Goal: Information Seeking & Learning: Learn about a topic

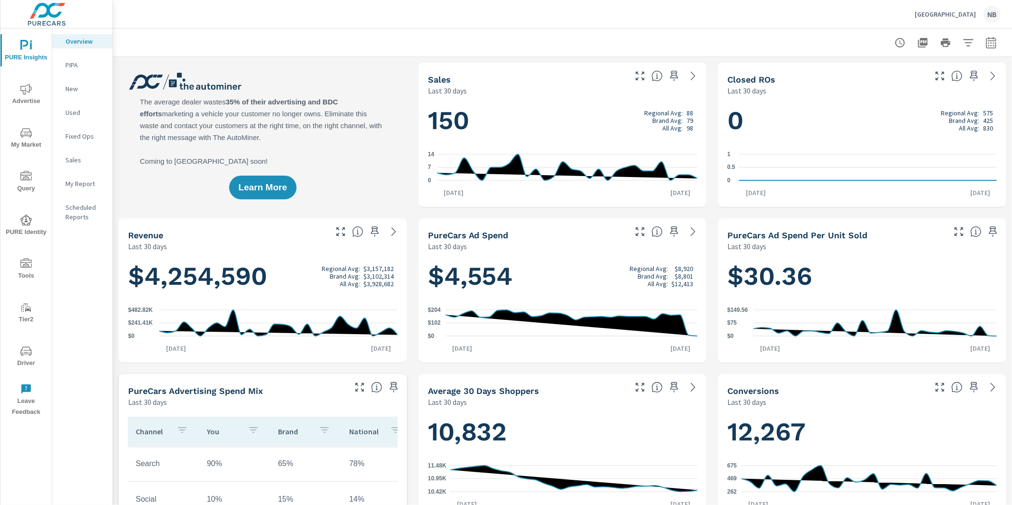
scroll to position [0, 0]
click at [993, 46] on icon "button" at bounding box center [991, 42] width 11 height 11
select select "Last 30 days"
click at [906, 109] on p "+ Add comparison" at bounding box center [924, 106] width 121 height 11
select select "Previous period"
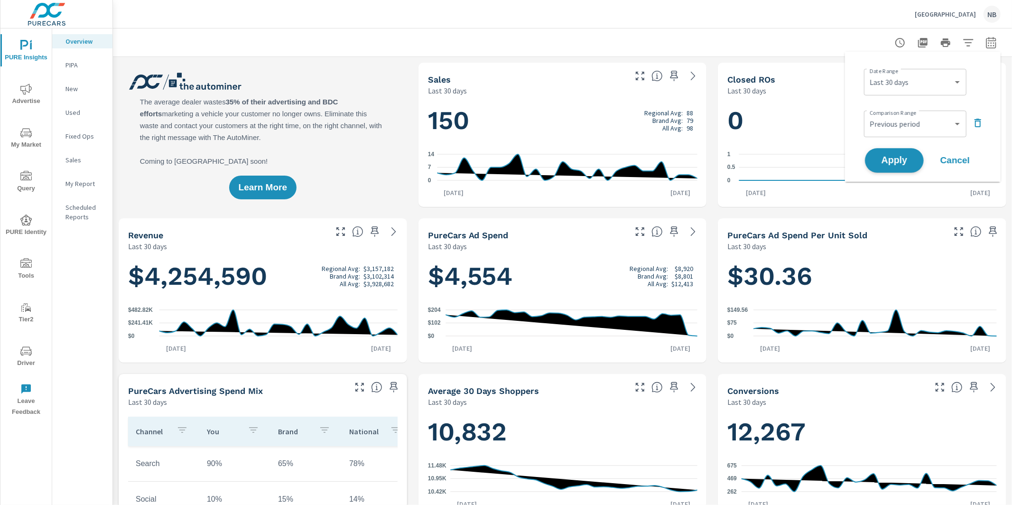
click at [889, 170] on button "Apply" at bounding box center [894, 160] width 59 height 25
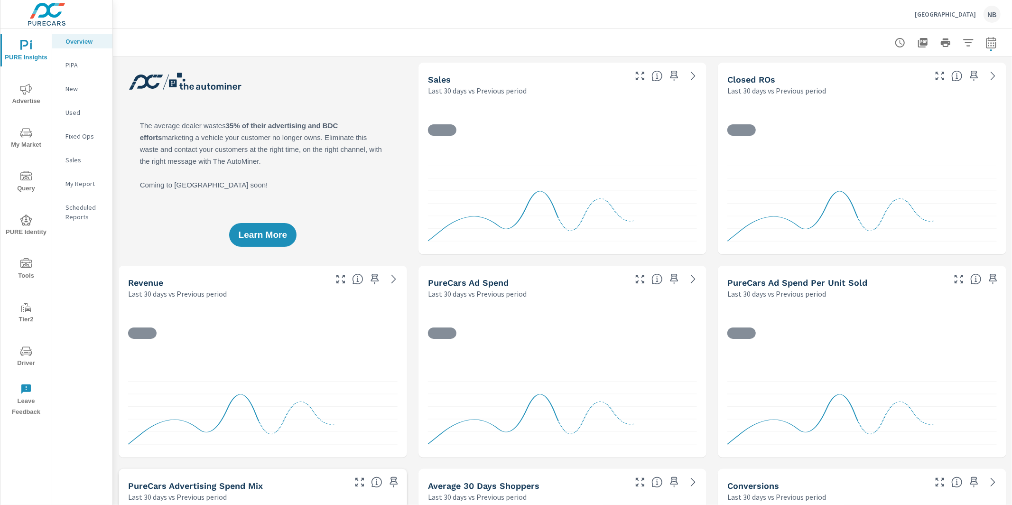
scroll to position [0, 0]
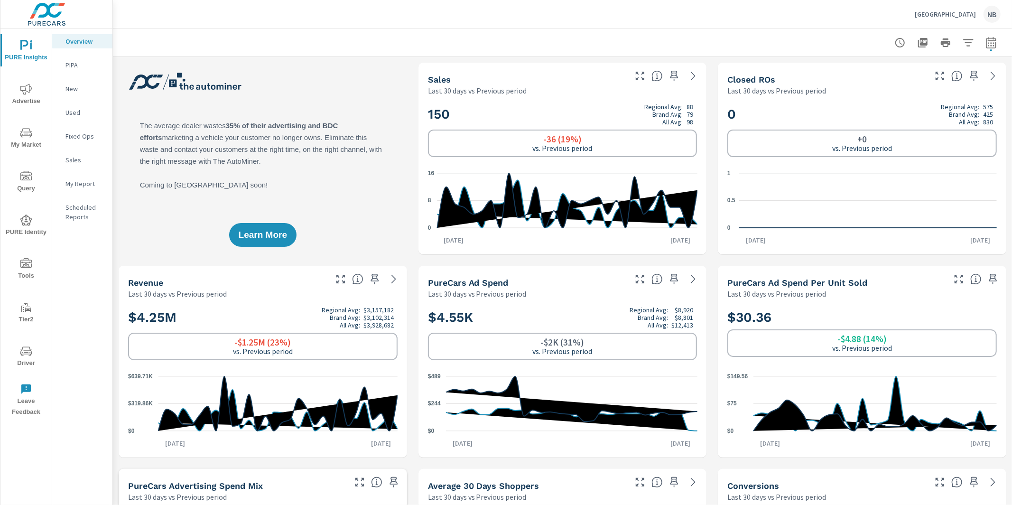
click at [968, 44] on icon "button" at bounding box center [968, 42] width 11 height 11
click at [890, 61] on li "Condition" at bounding box center [906, 67] width 144 height 23
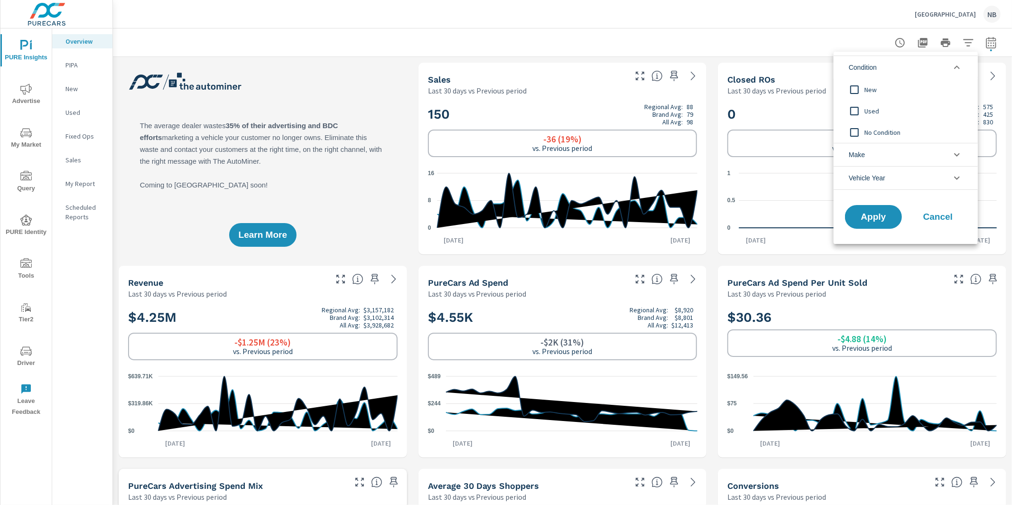
click at [868, 91] on span "New" at bounding box center [917, 89] width 104 height 11
click at [877, 213] on span "Apply" at bounding box center [873, 217] width 39 height 9
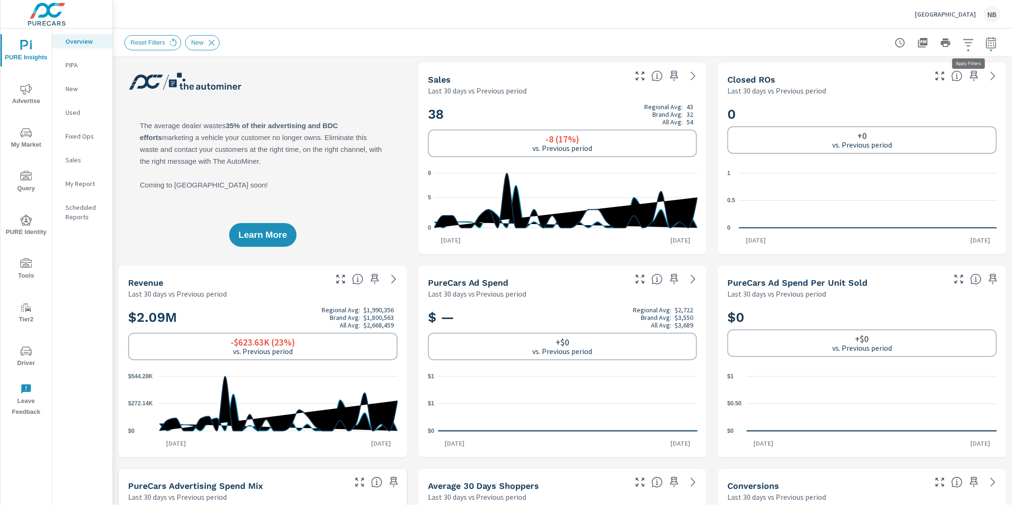
scroll to position [0, 0]
click at [970, 46] on icon "button" at bounding box center [968, 42] width 11 height 11
click at [907, 70] on li "Condition" at bounding box center [906, 67] width 144 height 23
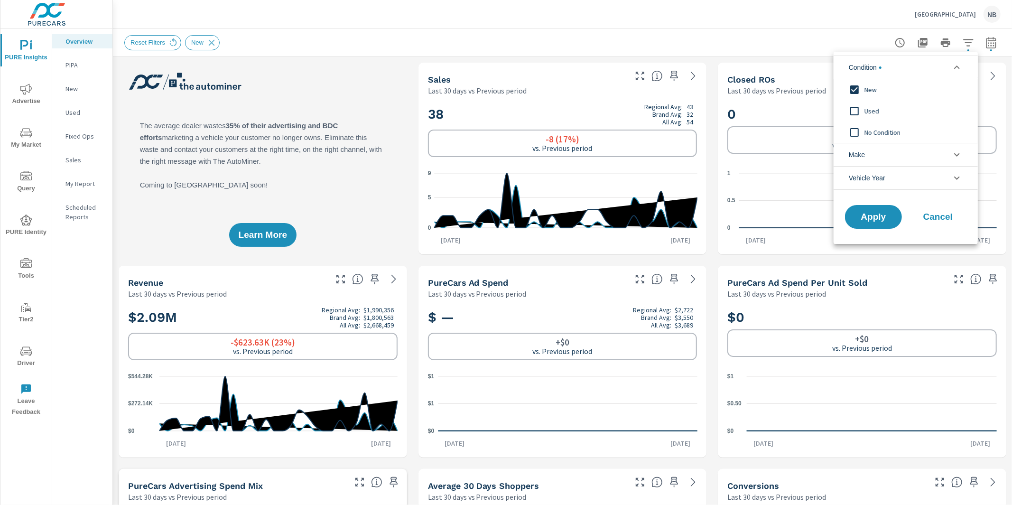
click at [879, 105] on span "Used" at bounding box center [917, 110] width 104 height 11
click at [875, 88] on span "New" at bounding box center [917, 89] width 104 height 11
click at [869, 218] on span "Apply" at bounding box center [873, 217] width 39 height 9
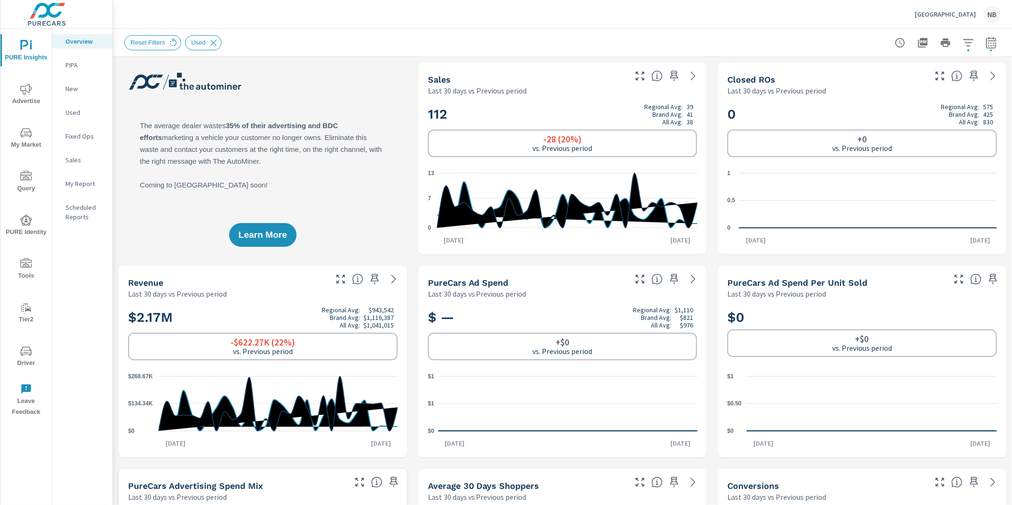
scroll to position [0, 0]
click at [214, 41] on icon at bounding box center [214, 42] width 6 height 6
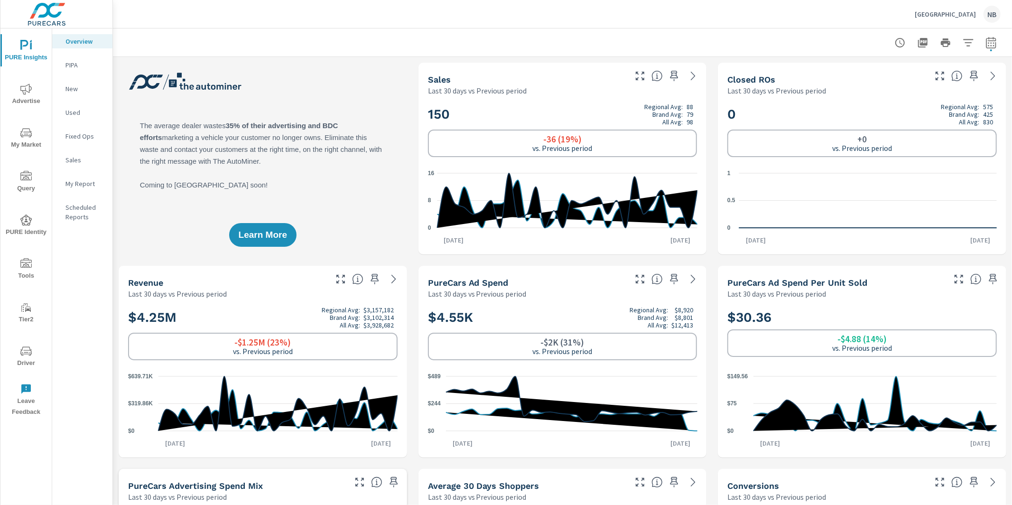
scroll to position [0, 0]
click at [689, 79] on icon at bounding box center [693, 75] width 11 height 11
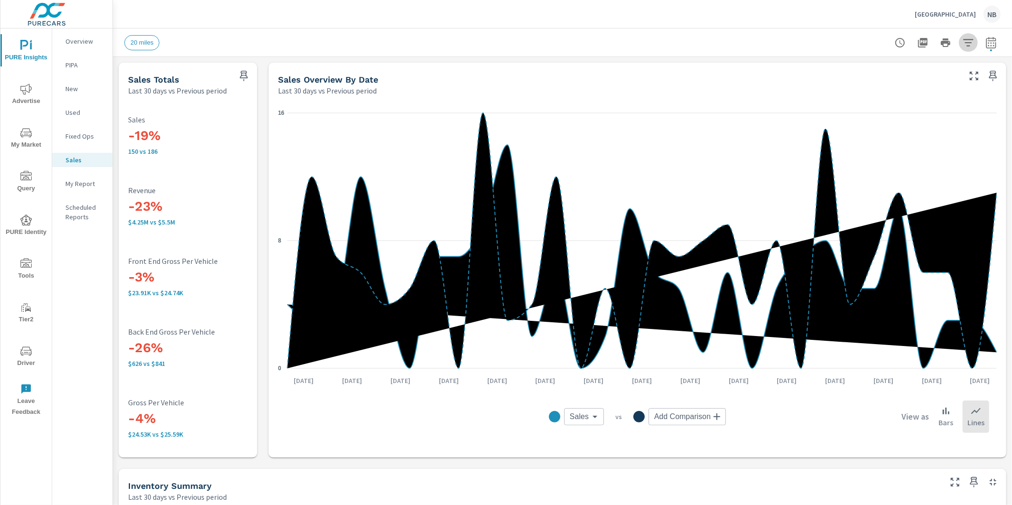
click at [969, 47] on icon "button" at bounding box center [968, 42] width 11 height 11
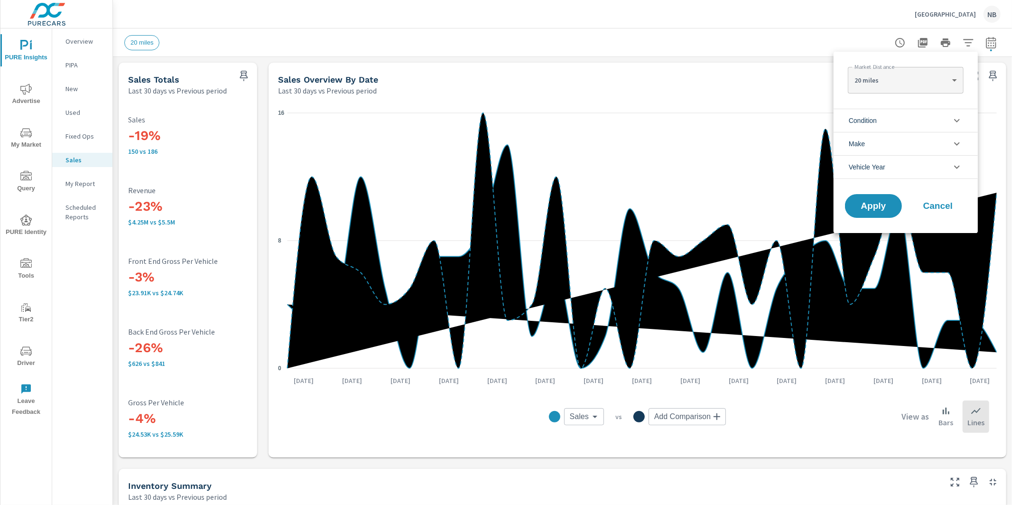
scroll to position [0, 0]
click at [891, 121] on li "Condition" at bounding box center [906, 120] width 144 height 23
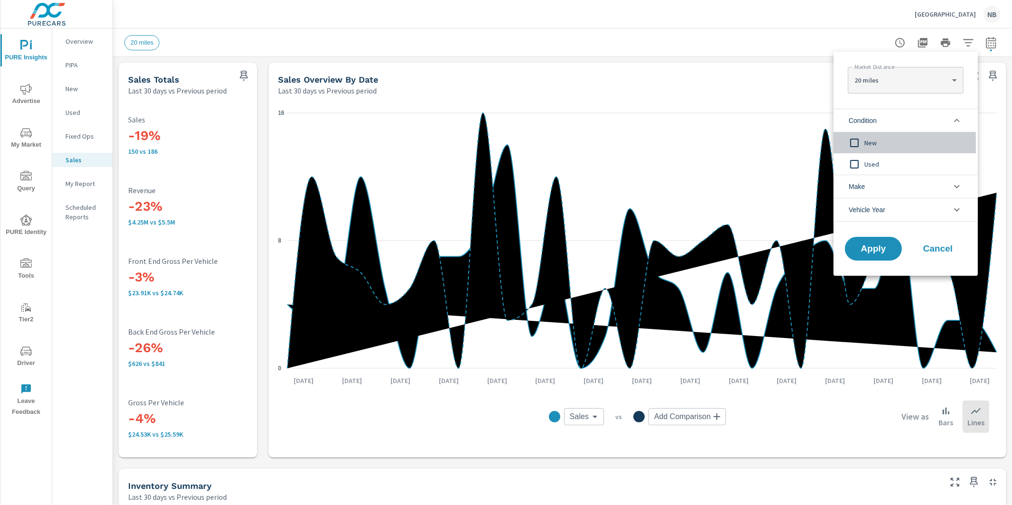
click at [867, 142] on span "New" at bounding box center [917, 142] width 104 height 11
click at [881, 192] on li "Make" at bounding box center [906, 186] width 144 height 23
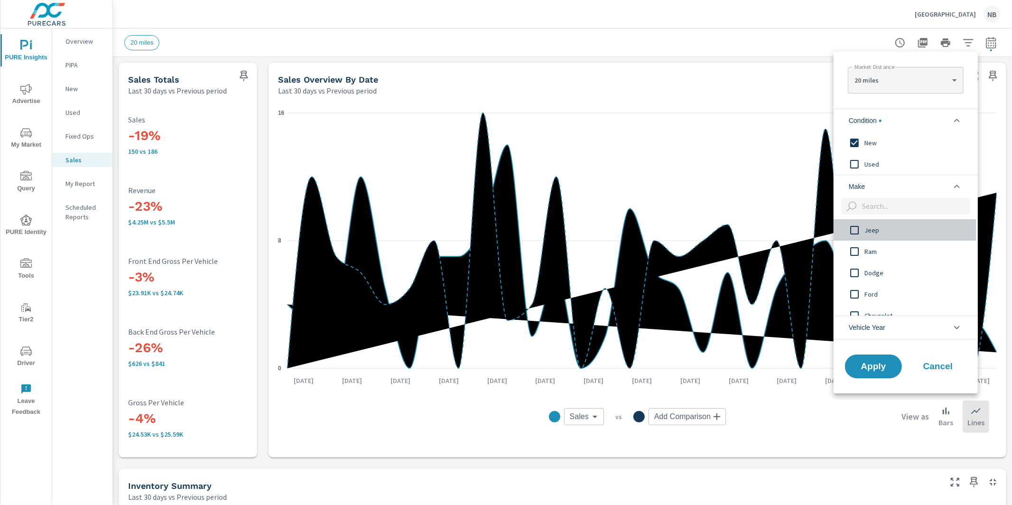
click at [870, 230] on span "Jeep" at bounding box center [917, 229] width 104 height 11
click at [873, 255] on span "Ram" at bounding box center [917, 251] width 104 height 11
click at [872, 270] on div "Jeep Ram Dodge Ford Chevrolet Chrysler GMC" at bounding box center [905, 267] width 142 height 96
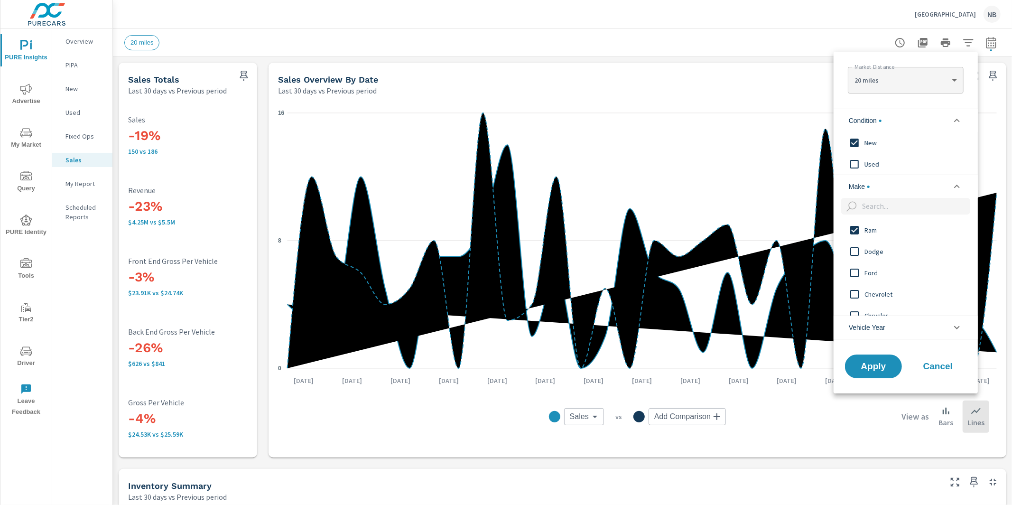
click at [871, 253] on span "Dodge" at bounding box center [917, 251] width 104 height 11
click at [868, 369] on span "Apply" at bounding box center [873, 366] width 39 height 9
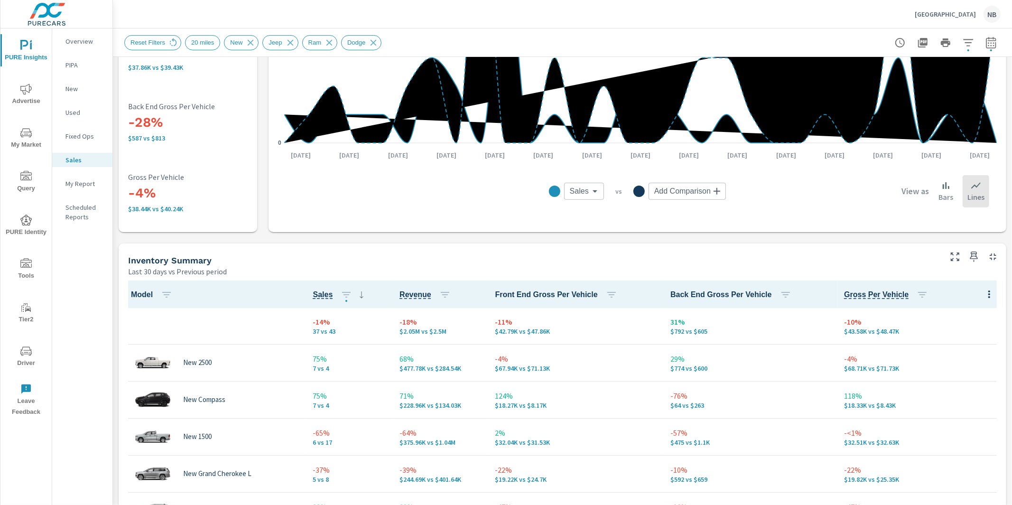
scroll to position [233, 0]
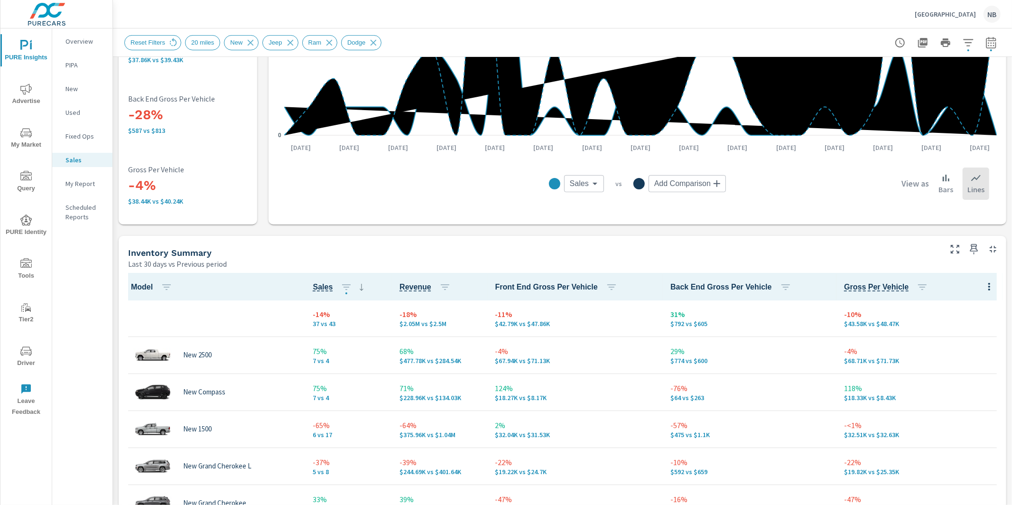
click at [993, 46] on icon "button" at bounding box center [991, 42] width 11 height 11
select select "Last 30 days"
select select "Previous period"
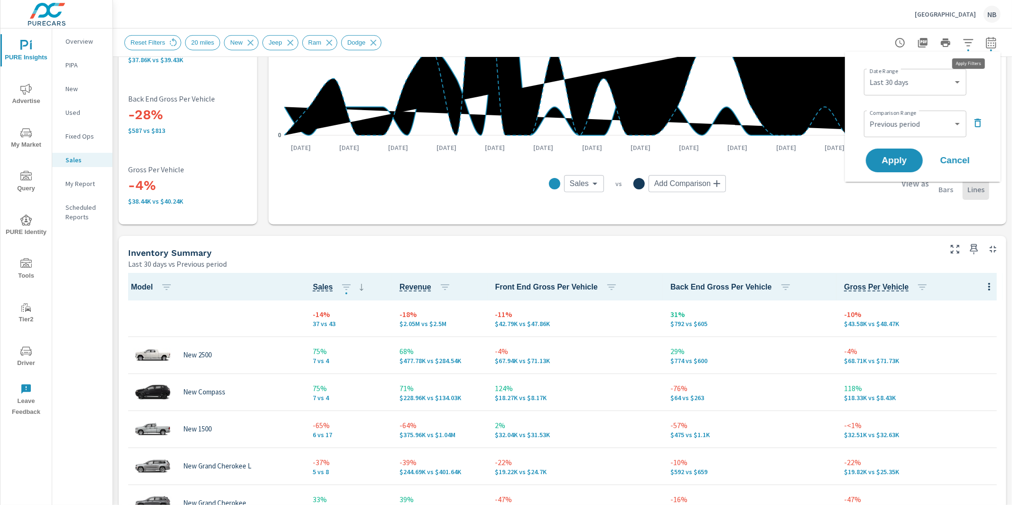
click at [974, 44] on button "button" at bounding box center [968, 42] width 19 height 19
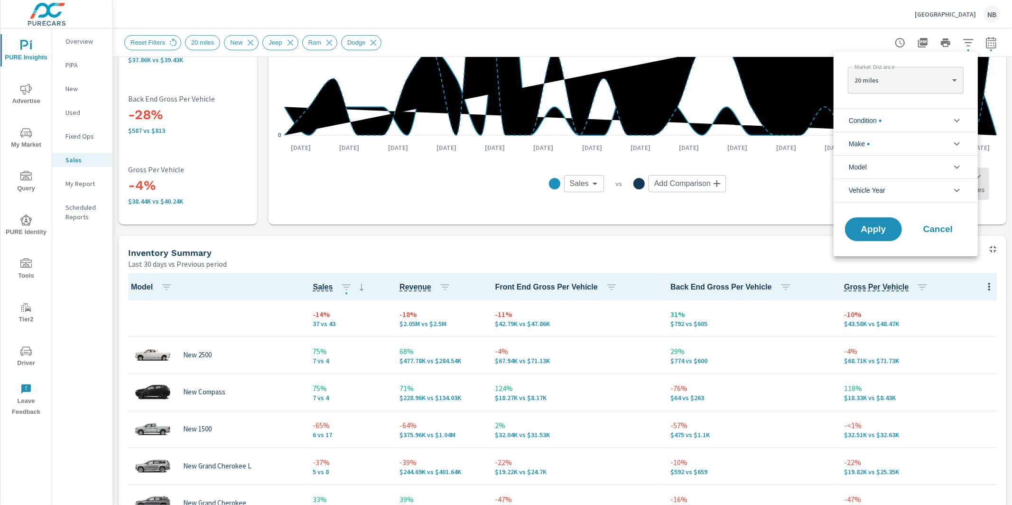
scroll to position [43, 0]
click at [903, 80] on body "PURE Insights Advertise My Market Query PURE Identity Tools Tier2 Driver Leave …" at bounding box center [506, 252] width 1012 height 505
click at [903, 80] on li "20 miles" at bounding box center [905, 80] width 115 height 15
click at [896, 113] on li "Condition" at bounding box center [906, 120] width 144 height 23
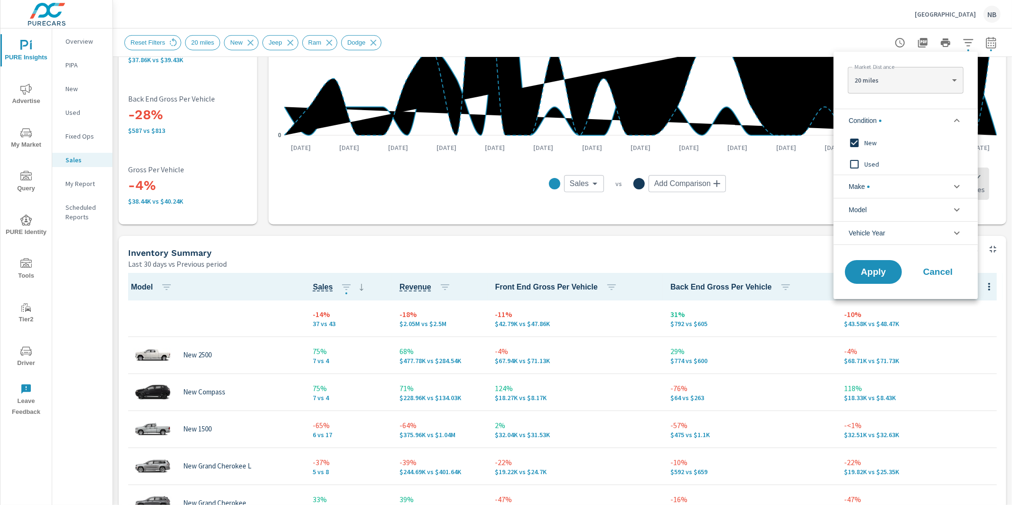
click at [885, 188] on li "Make" at bounding box center [906, 186] width 144 height 23
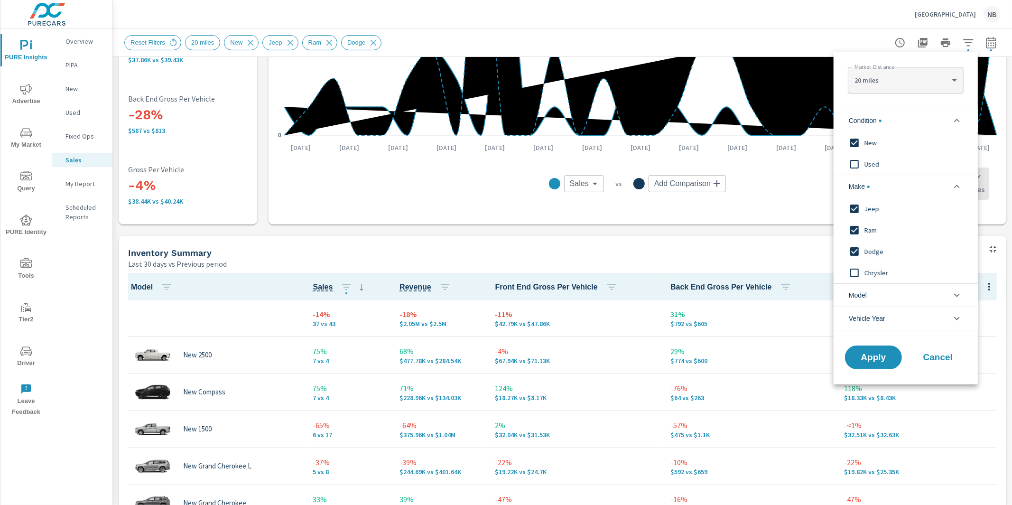
scroll to position [0, 0]
click at [875, 230] on span "Ram" at bounding box center [917, 229] width 104 height 11
drag, startPoint x: 875, startPoint y: 232, endPoint x: 874, endPoint y: 251, distance: 19.0
click at [873, 249] on span "Dodge" at bounding box center [917, 251] width 104 height 11
click at [892, 351] on button "Apply" at bounding box center [873, 357] width 59 height 25
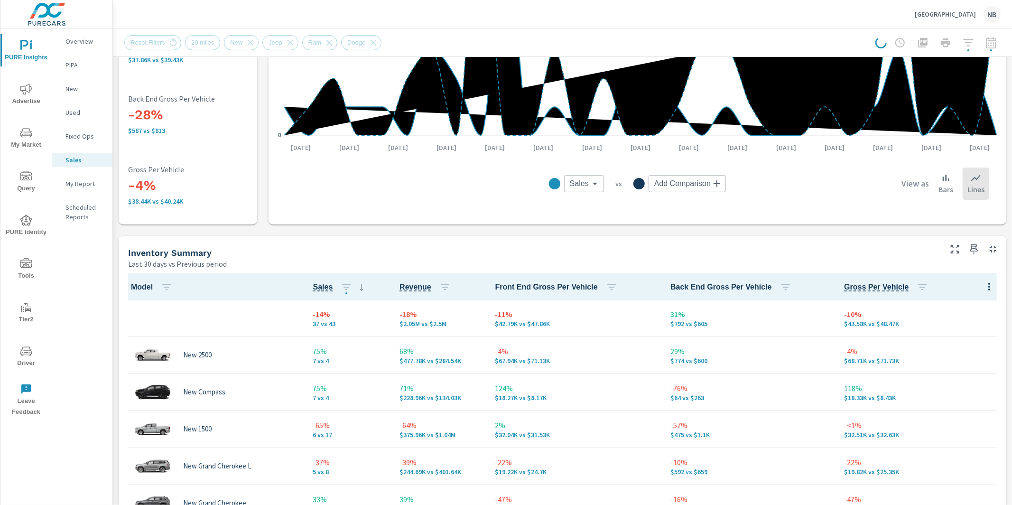
scroll to position [88, 0]
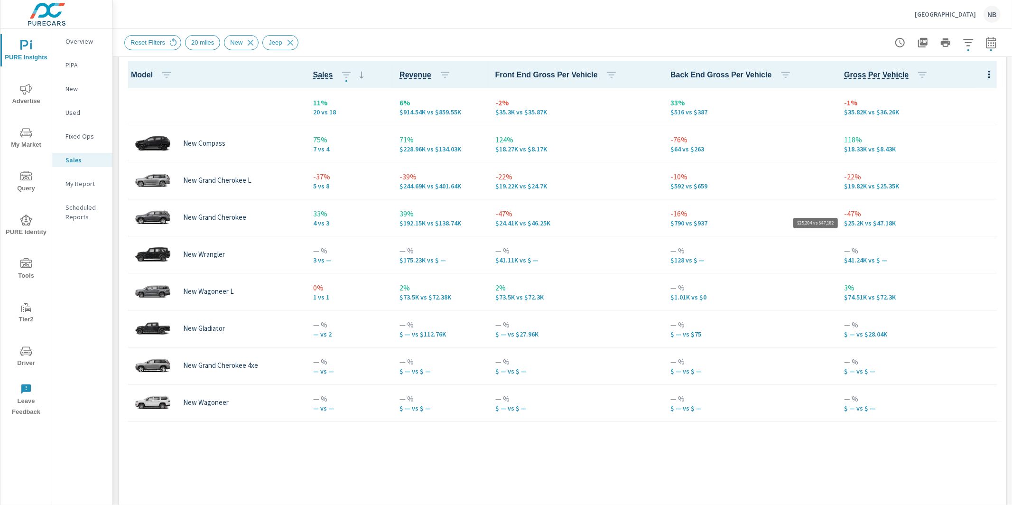
scroll to position [445, 0]
click at [968, 46] on icon "button" at bounding box center [968, 42] width 10 height 7
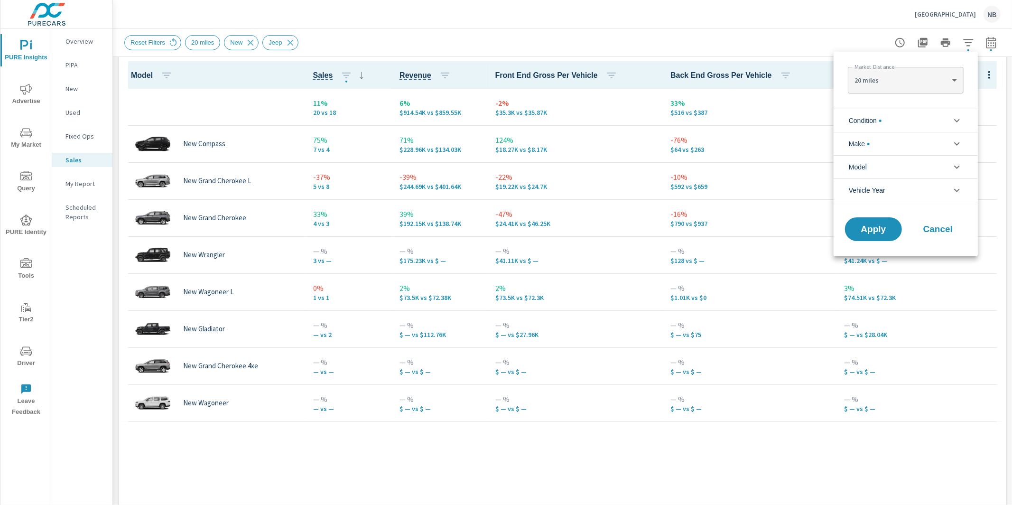
click at [890, 146] on li "Make" at bounding box center [906, 143] width 144 height 23
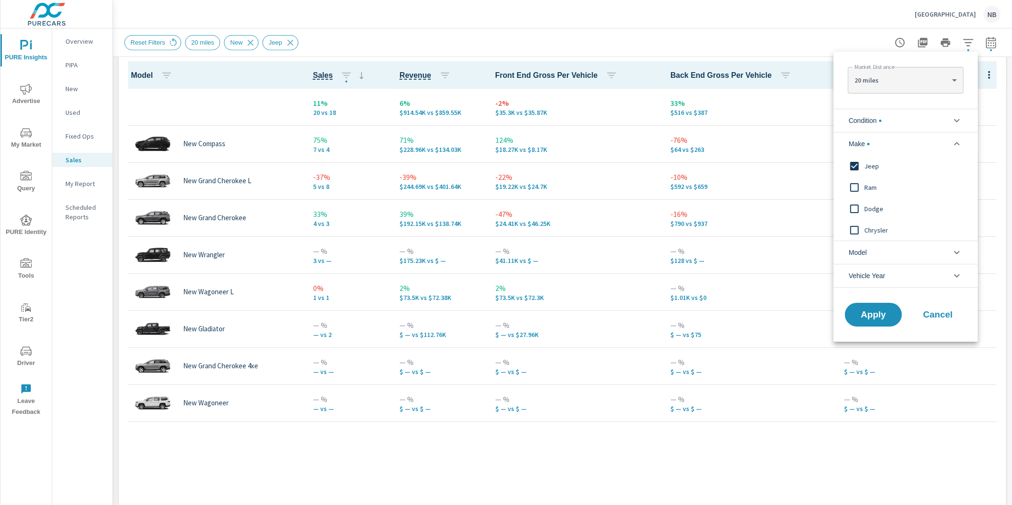
click at [873, 183] on span "Ram" at bounding box center [917, 187] width 104 height 11
click at [873, 163] on span "Jeep" at bounding box center [917, 165] width 104 height 11
drag, startPoint x: 878, startPoint y: 317, endPoint x: 899, endPoint y: 314, distance: 21.1
click at [878, 318] on span "Apply" at bounding box center [873, 314] width 39 height 9
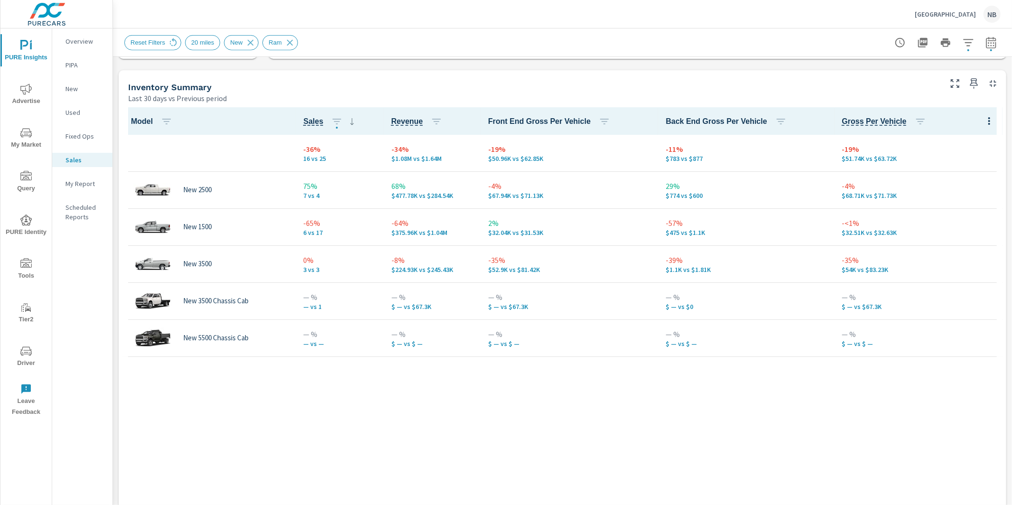
scroll to position [397, 0]
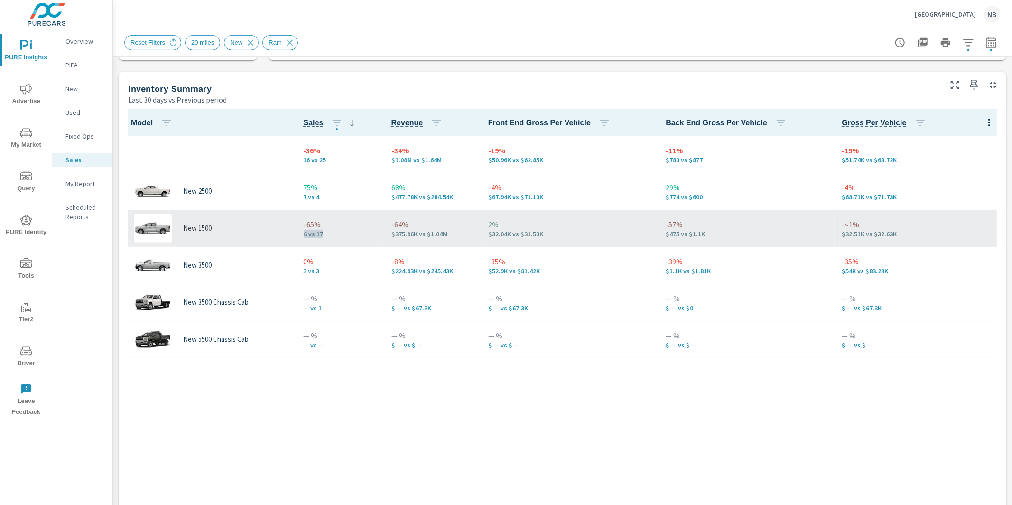
drag, startPoint x: 303, startPoint y: 234, endPoint x: 330, endPoint y: 237, distance: 26.7
click at [330, 237] on td "-65% 6 vs 17" at bounding box center [340, 228] width 88 height 37
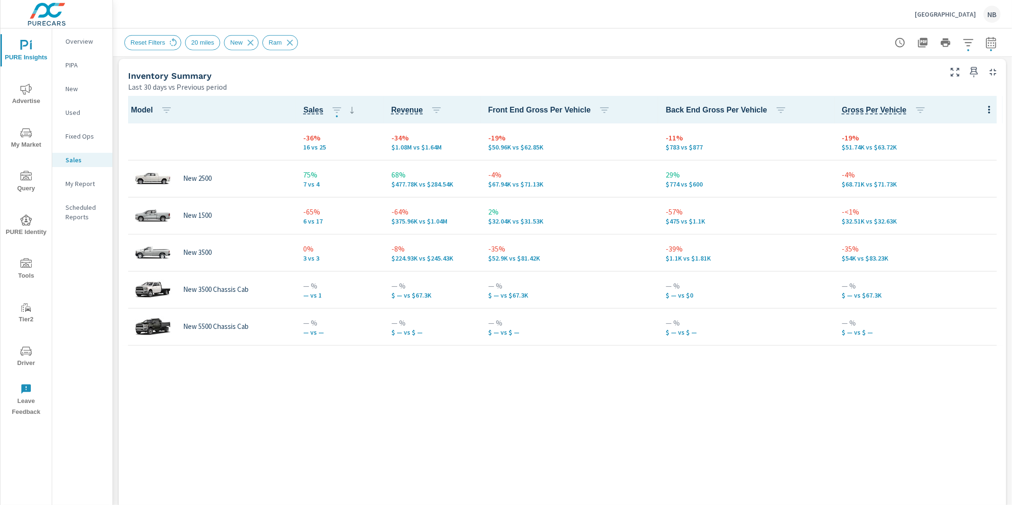
scroll to position [410, 0]
click at [968, 47] on icon "button" at bounding box center [968, 42] width 11 height 11
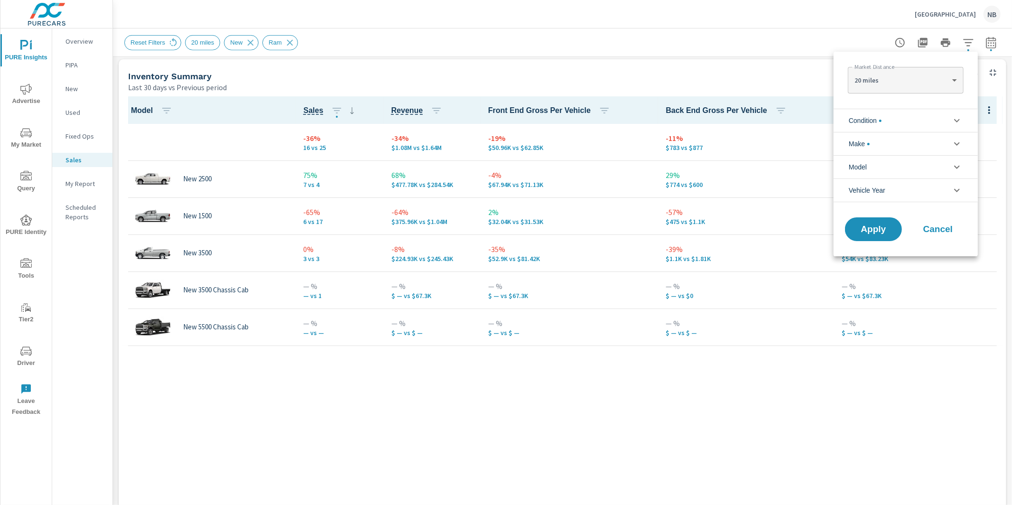
scroll to position [21, 0]
click at [907, 121] on li "Condition" at bounding box center [906, 120] width 144 height 23
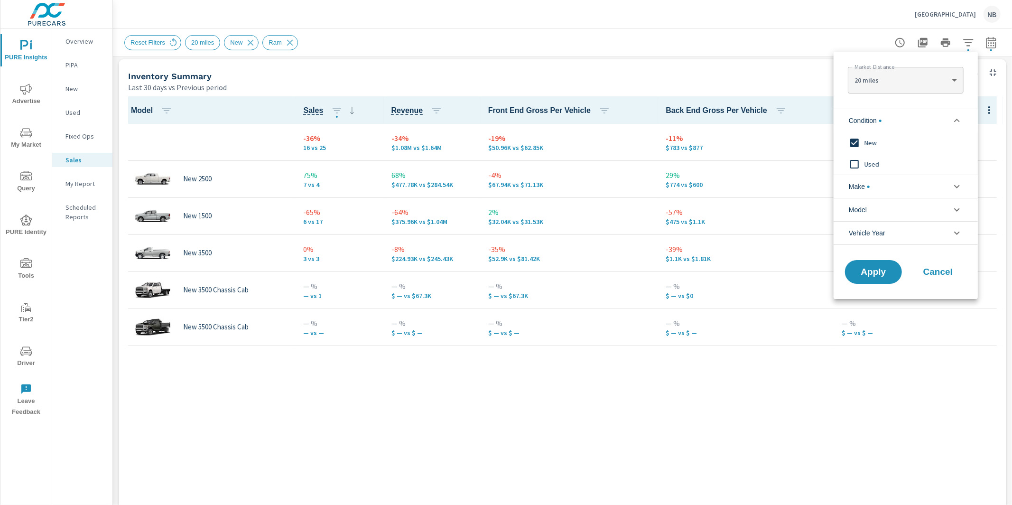
click at [899, 183] on li "Make" at bounding box center [906, 186] width 144 height 23
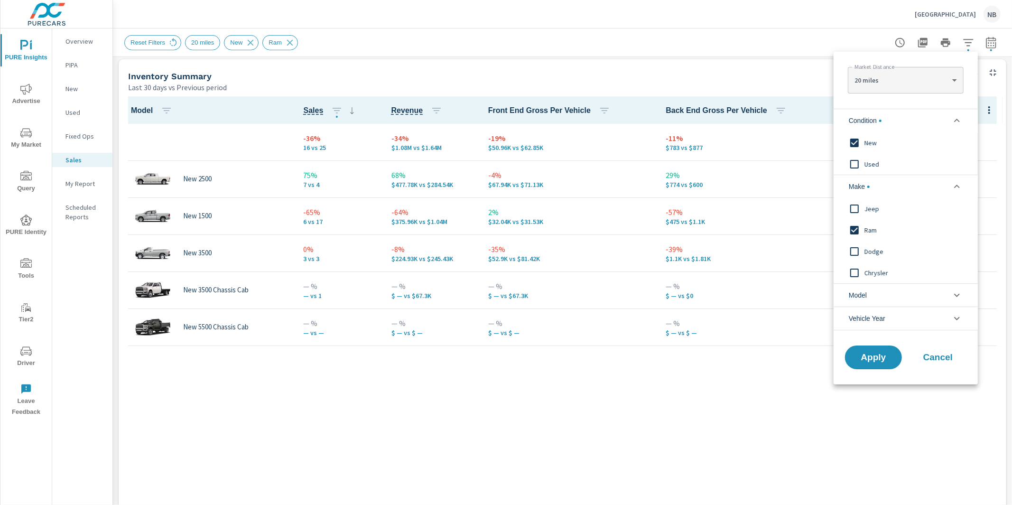
scroll to position [0, 0]
click at [872, 251] on span "Dodge" at bounding box center [917, 251] width 104 height 11
click at [871, 227] on span "Ram" at bounding box center [917, 229] width 104 height 11
click at [869, 357] on span "Apply" at bounding box center [873, 357] width 39 height 9
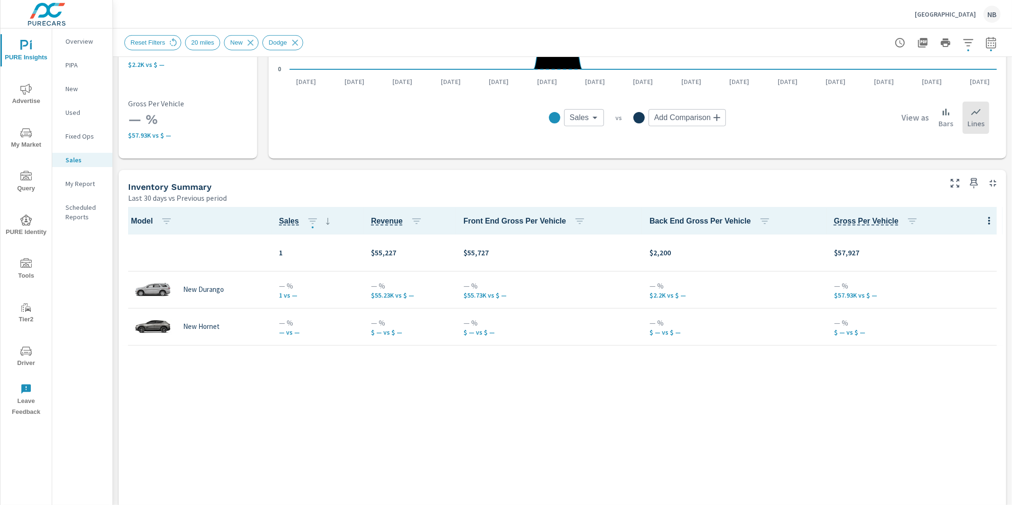
scroll to position [298, 0]
click at [969, 49] on span "button" at bounding box center [969, 50] width 2 height 2
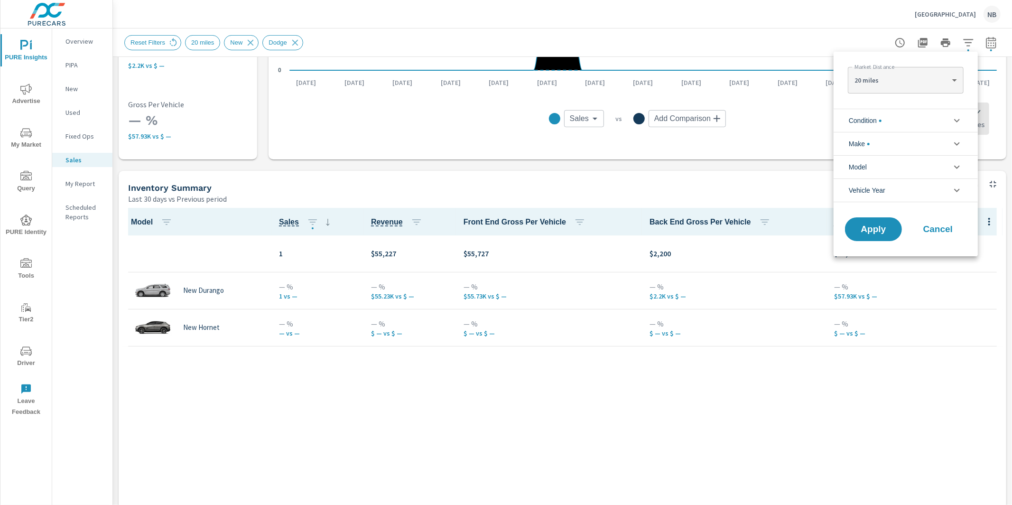
scroll to position [43, 0]
click at [903, 122] on li "Condition" at bounding box center [906, 120] width 144 height 23
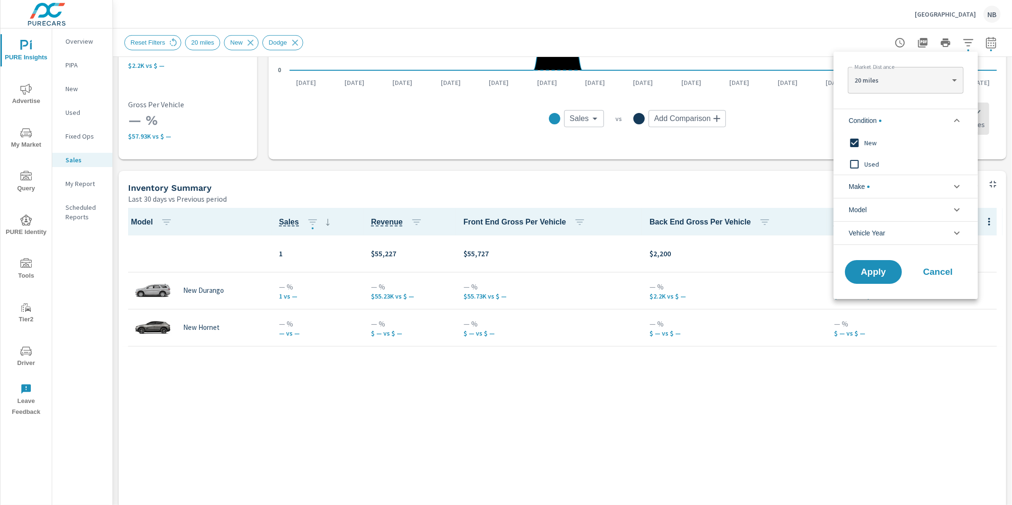
click at [897, 187] on li "Make" at bounding box center [906, 186] width 144 height 23
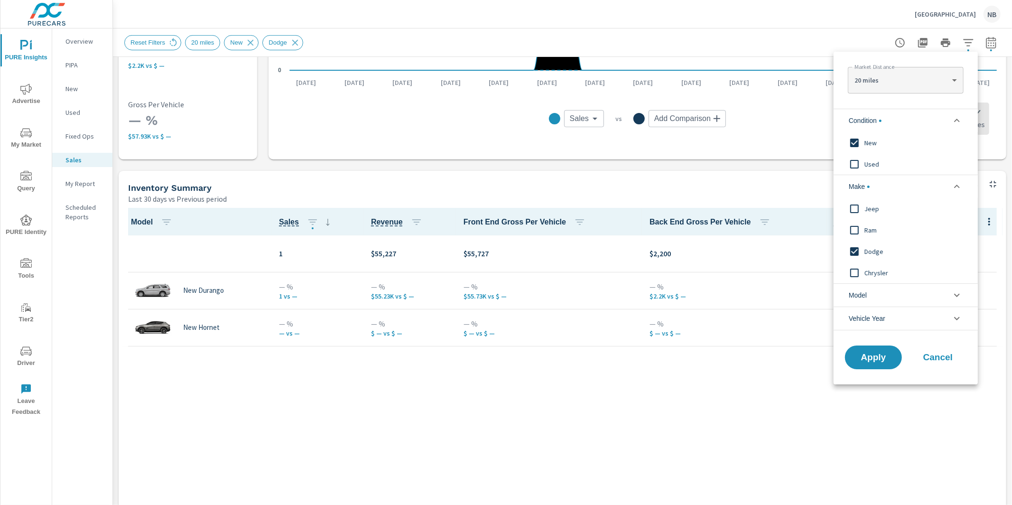
scroll to position [0, 0]
click at [883, 267] on span "Chrysler" at bounding box center [917, 272] width 104 height 11
click at [878, 246] on span "Dodge" at bounding box center [917, 251] width 104 height 11
click at [878, 356] on span "Apply" at bounding box center [873, 357] width 39 height 9
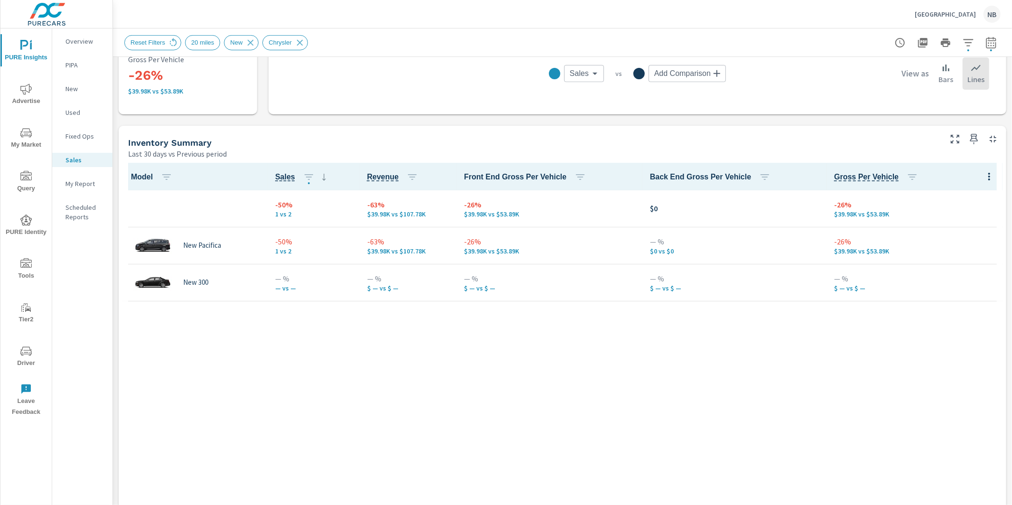
scroll to position [345, 0]
click at [303, 41] on icon at bounding box center [300, 42] width 6 height 6
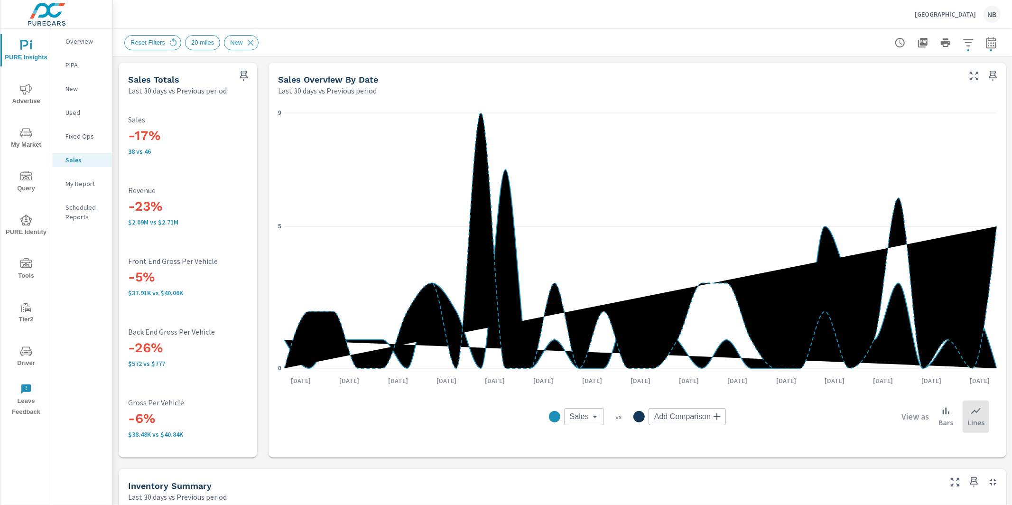
scroll to position [0, 0]
click at [26, 134] on icon "nav menu" at bounding box center [26, 134] width 5 height 0
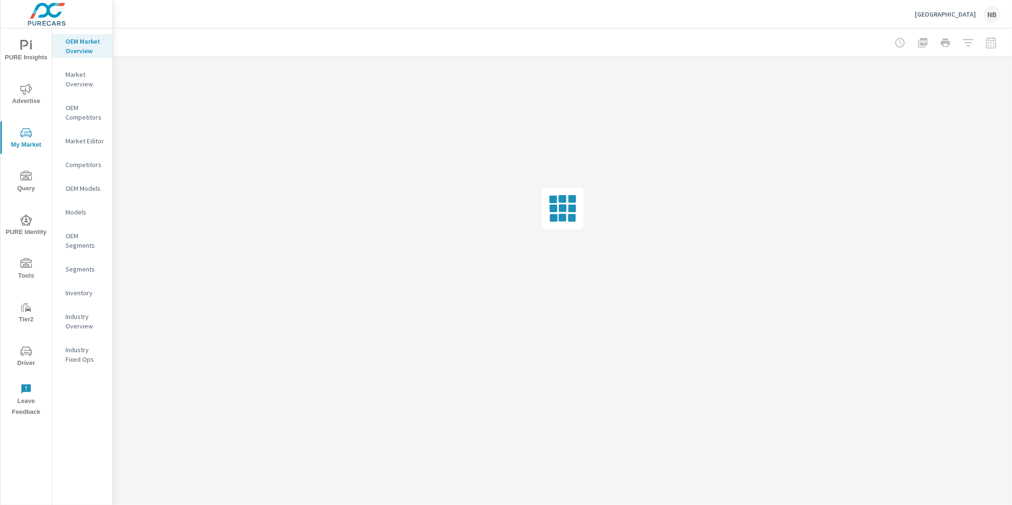
click at [26, 94] on icon "nav menu" at bounding box center [25, 89] width 11 height 11
click at [72, 259] on p "Website Analytics" at bounding box center [84, 259] width 39 height 19
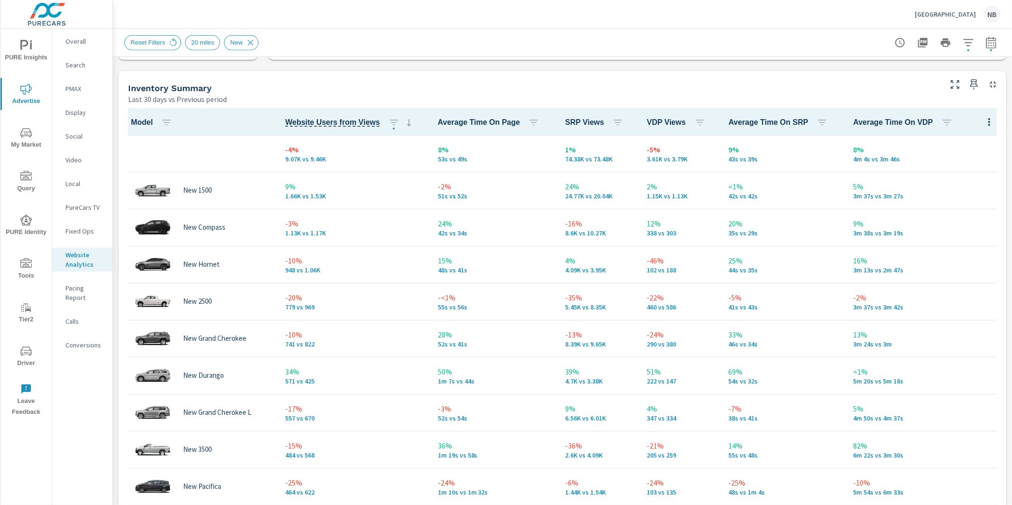
scroll to position [397, 0]
click at [74, 43] on p "Overall" at bounding box center [84, 41] width 39 height 9
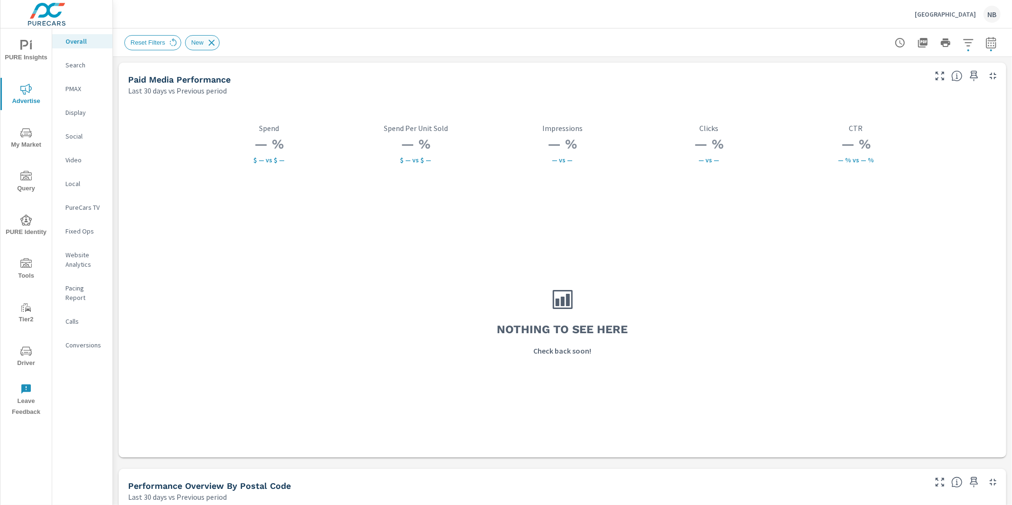
click at [215, 43] on icon at bounding box center [211, 42] width 10 height 10
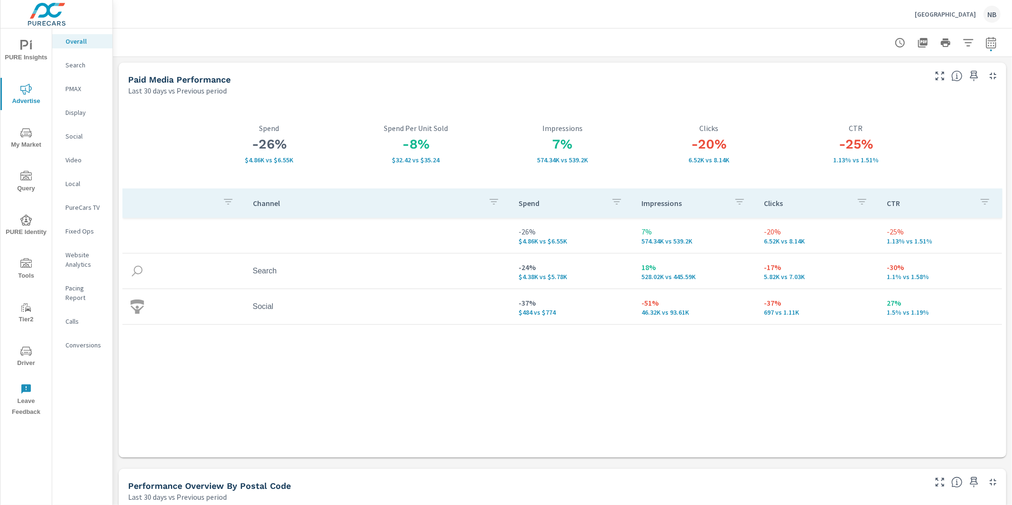
click at [23, 49] on icon "nav menu" at bounding box center [25, 45] width 11 height 11
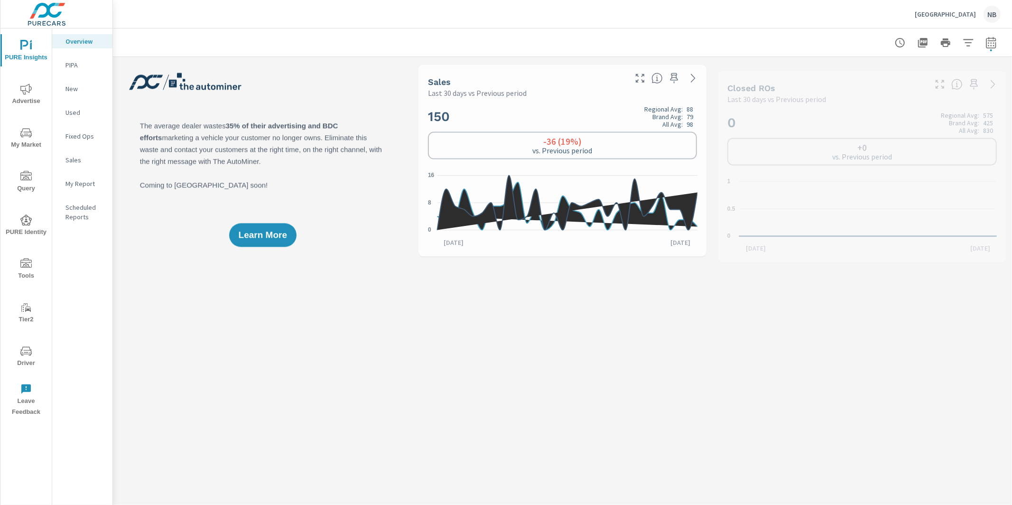
scroll to position [0, 0]
click at [82, 180] on p "My Report" at bounding box center [84, 183] width 39 height 9
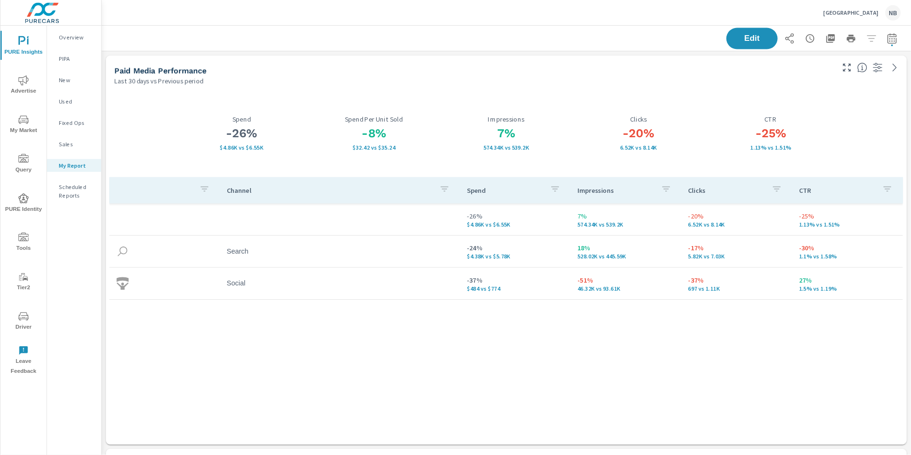
scroll to position [1861, 799]
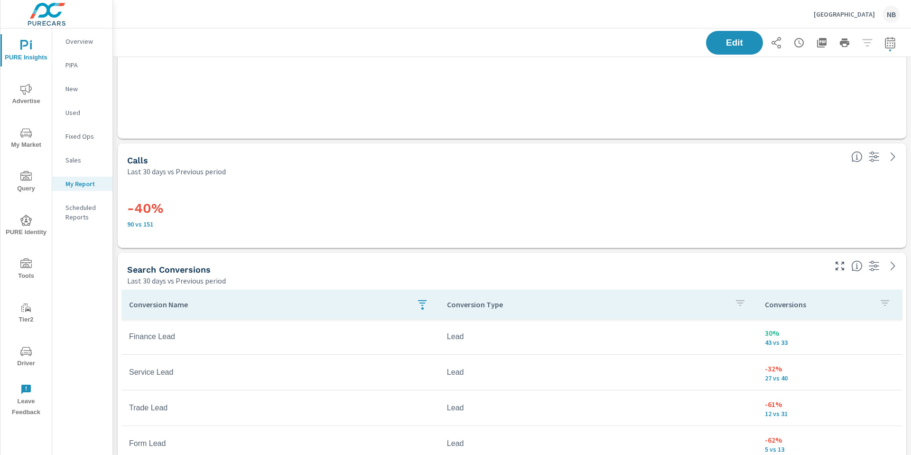
scroll to position [356, 0]
click at [750, 41] on span "Edit" at bounding box center [734, 42] width 39 height 9
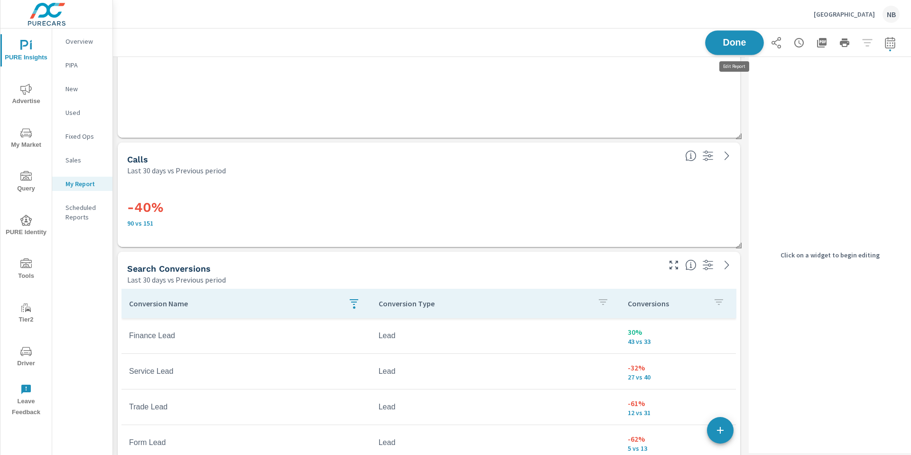
scroll to position [1861, 633]
click at [674, 175] on div "Last 30 days vs Previous period" at bounding box center [402, 170] width 550 height 11
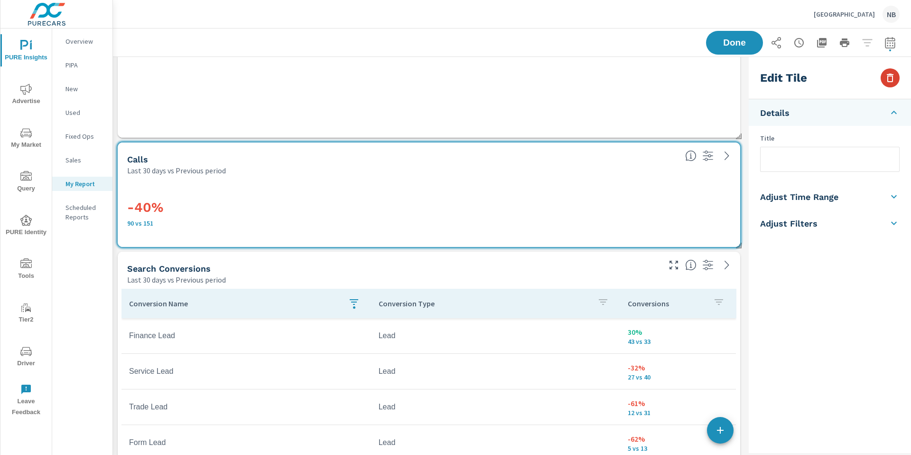
click at [887, 79] on icon "button" at bounding box center [889, 77] width 11 height 11
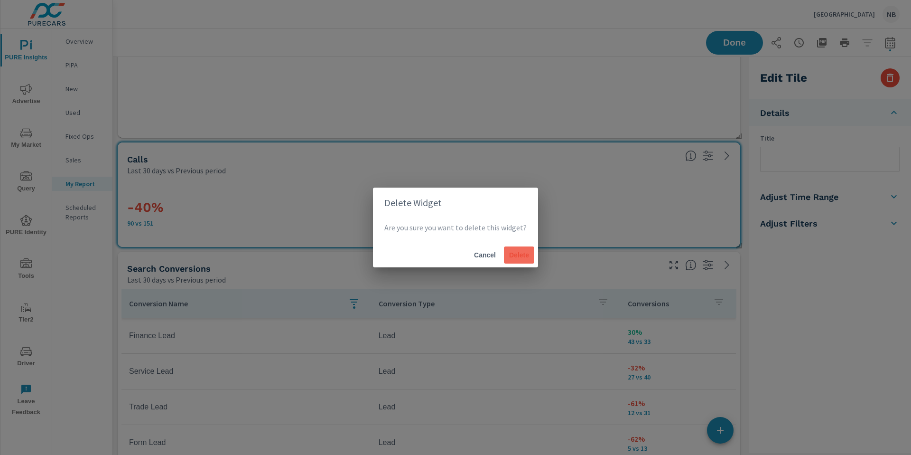
click at [522, 257] on span "Delete" at bounding box center [519, 255] width 23 height 9
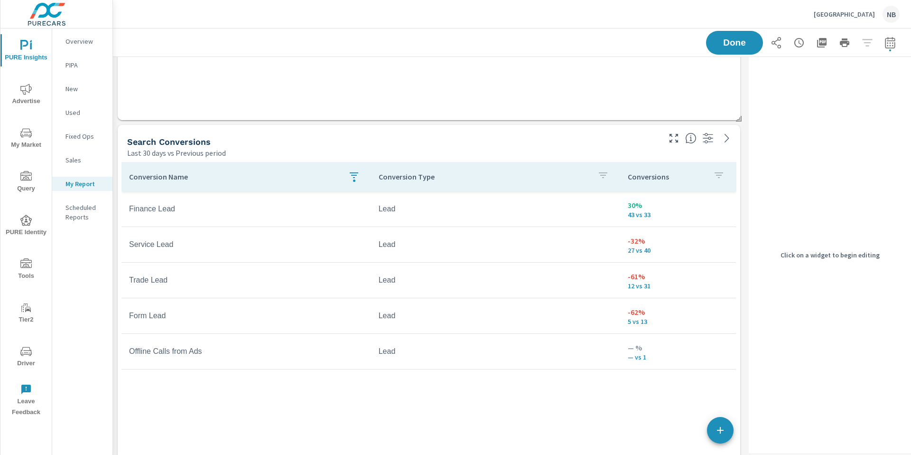
scroll to position [372, 0]
click at [354, 181] on div "button" at bounding box center [354, 182] width 2 height 2
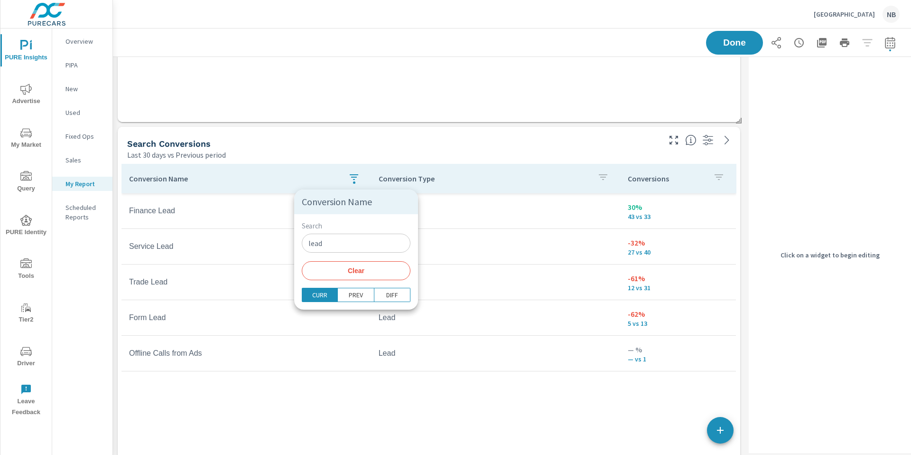
click at [354, 181] on div at bounding box center [455, 227] width 911 height 455
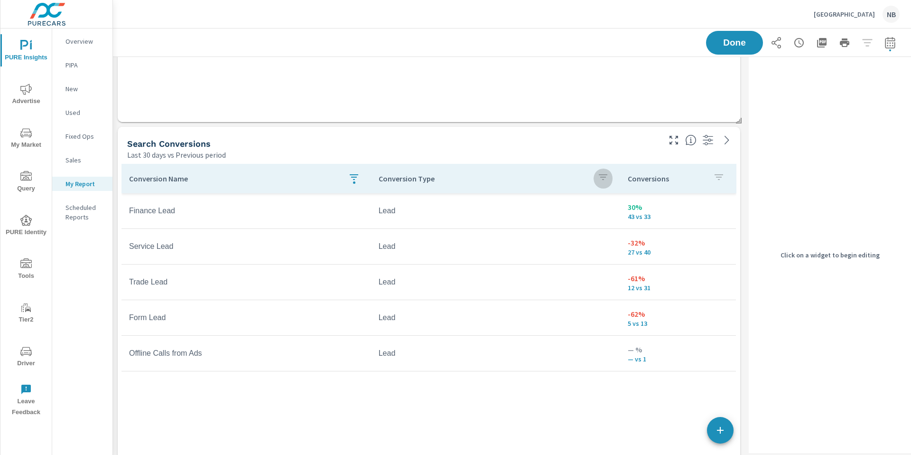
click at [601, 180] on icon "button" at bounding box center [602, 176] width 11 height 11
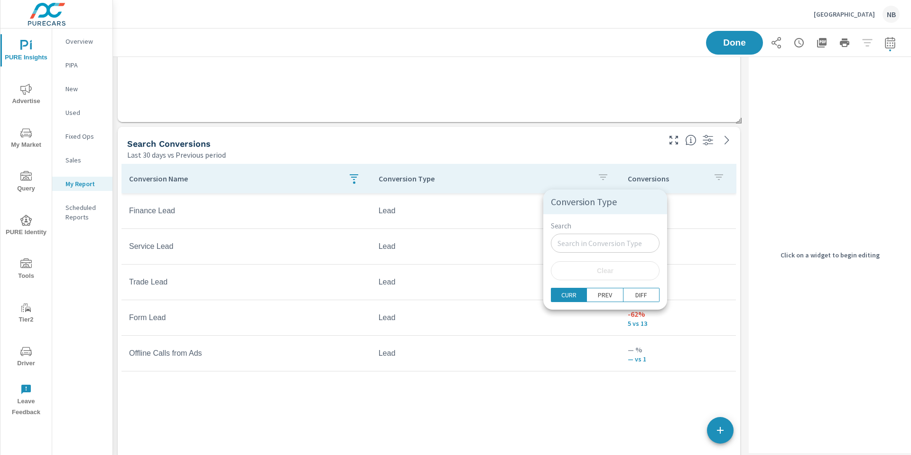
drag, startPoint x: 357, startPoint y: 177, endPoint x: 187, endPoint y: 171, distance: 170.4
click at [356, 176] on div at bounding box center [455, 227] width 911 height 455
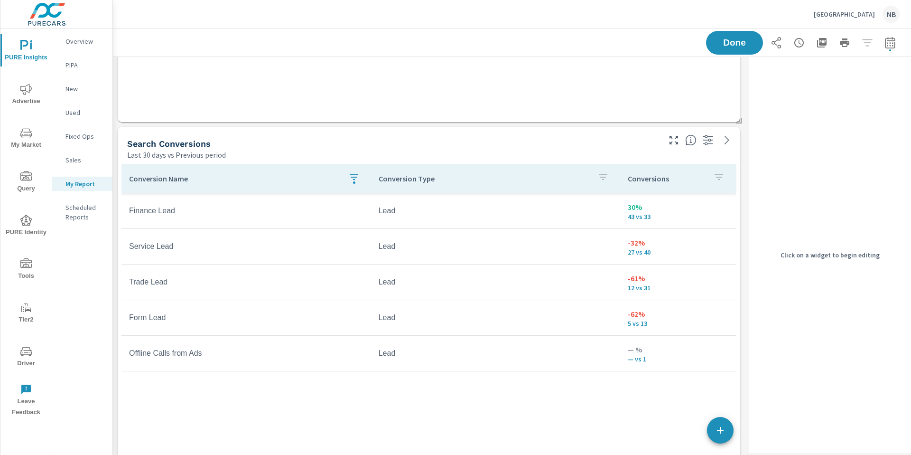
click at [160, 180] on p "Conversion Name" at bounding box center [235, 178] width 212 height 9
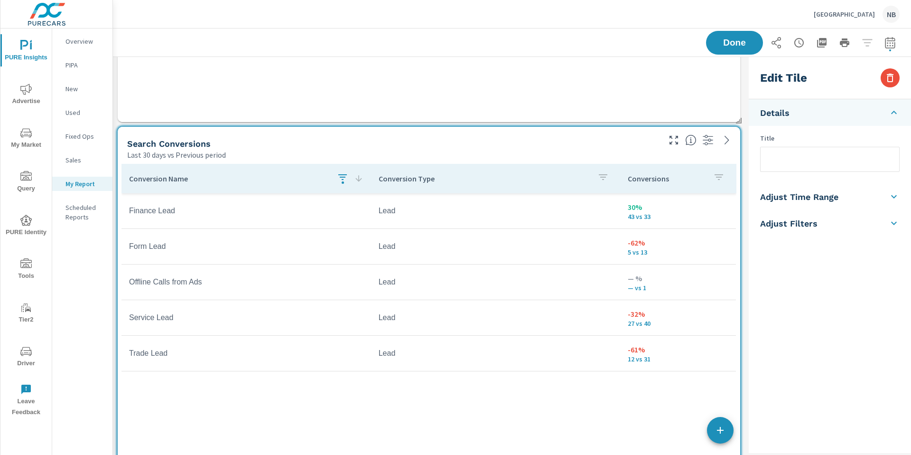
click at [343, 177] on icon "button" at bounding box center [342, 177] width 9 height 6
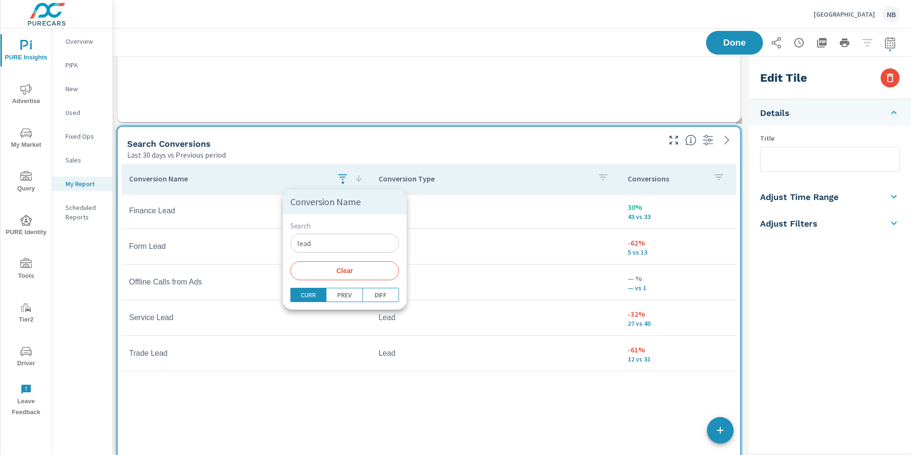
click at [317, 243] on input "lead" at bounding box center [344, 242] width 109 height 19
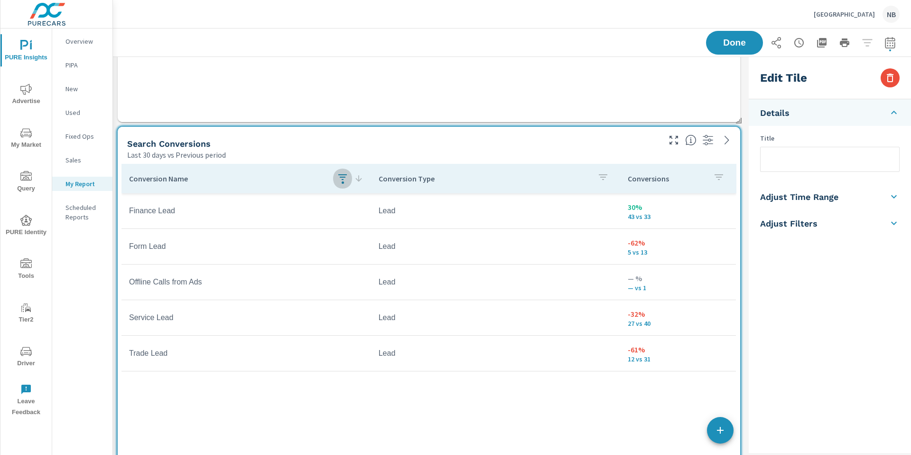
click at [339, 178] on icon "button" at bounding box center [342, 176] width 11 height 11
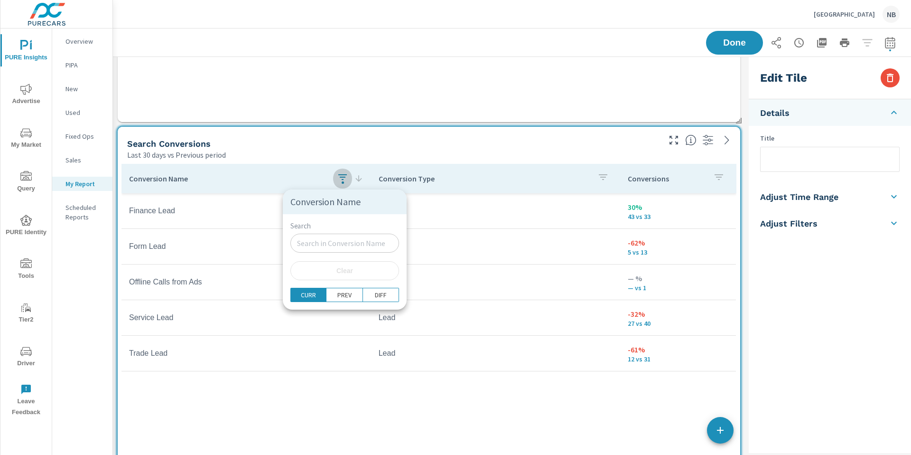
type input "lead"
click at [328, 273] on span "Clear" at bounding box center [344, 270] width 97 height 9
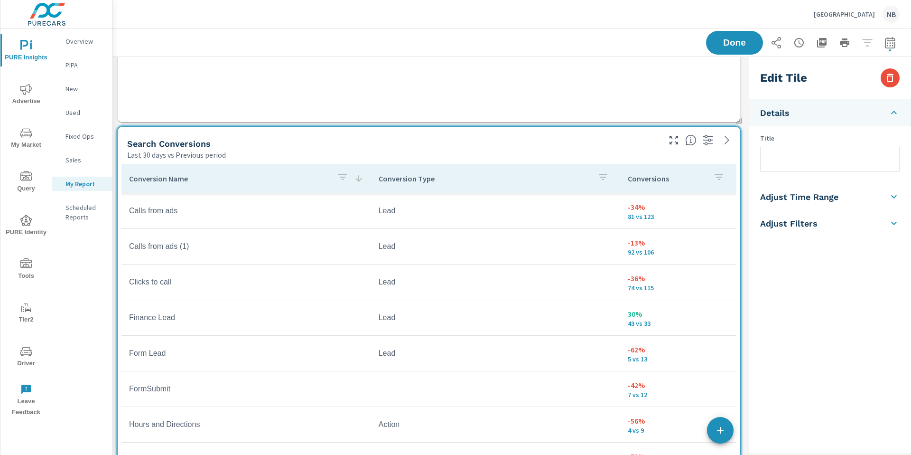
click at [340, 174] on icon "button" at bounding box center [342, 176] width 11 height 11
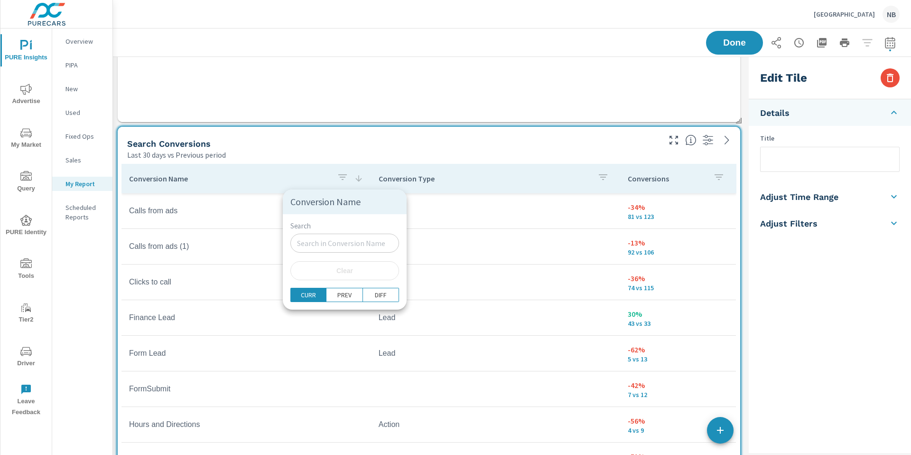
click at [319, 242] on input "Search" at bounding box center [344, 242] width 109 height 19
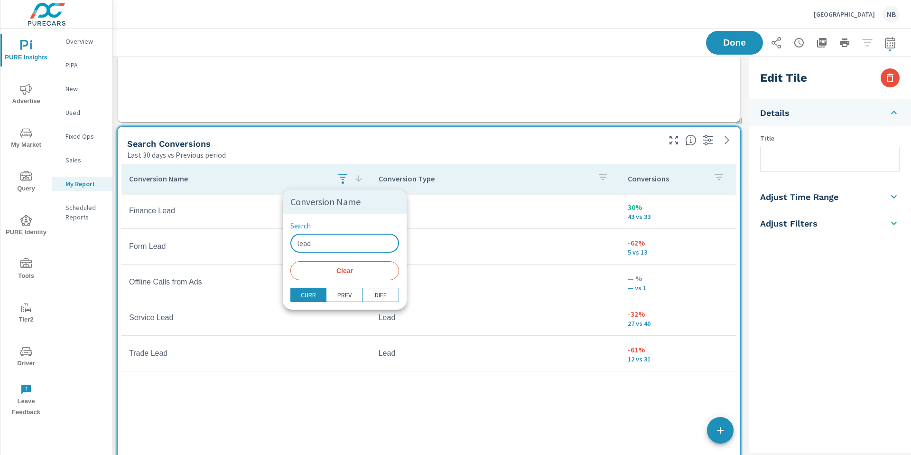
type input "lead"
click at [611, 142] on div at bounding box center [455, 227] width 911 height 455
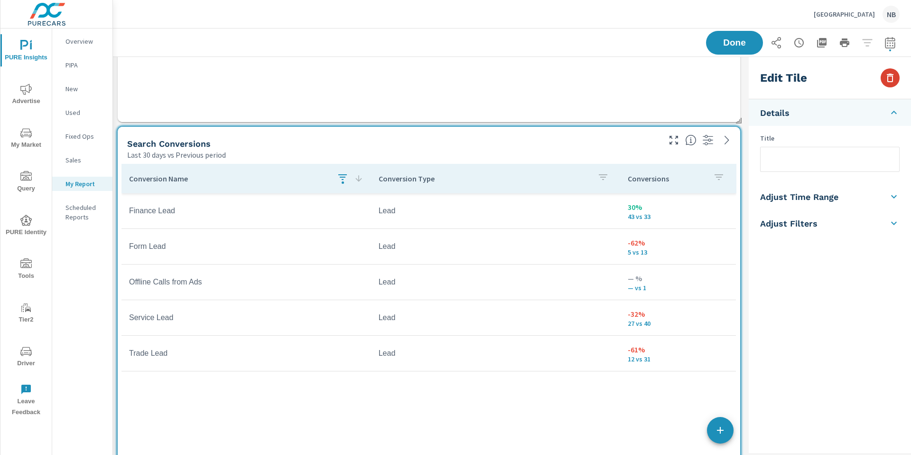
click at [890, 79] on icon "button" at bounding box center [889, 77] width 11 height 11
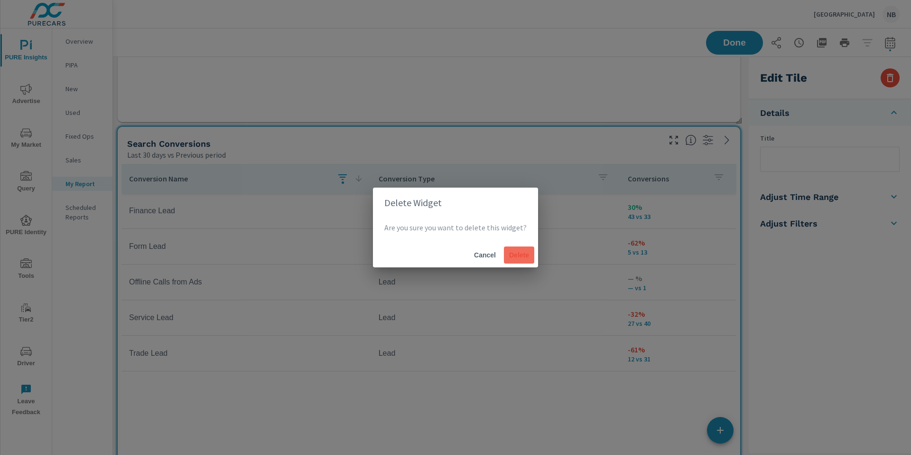
click at [516, 256] on span "Delete" at bounding box center [519, 255] width 23 height 9
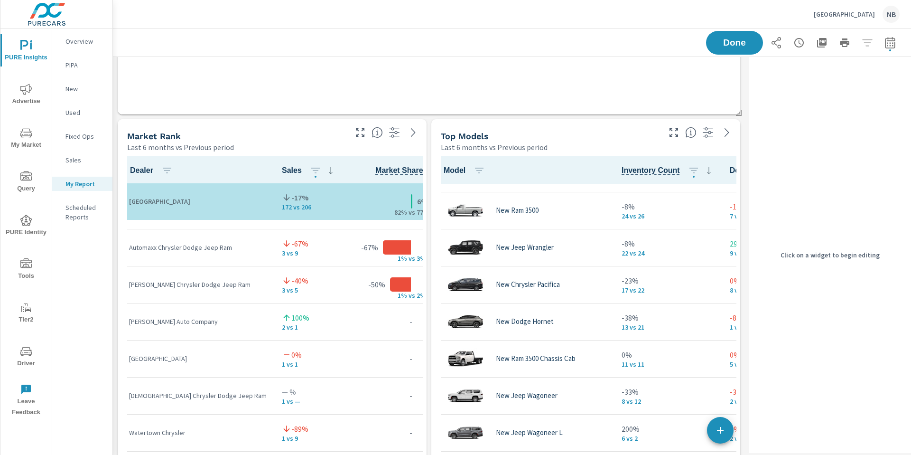
scroll to position [706, 0]
click at [754, 46] on button "Done" at bounding box center [734, 42] width 59 height 25
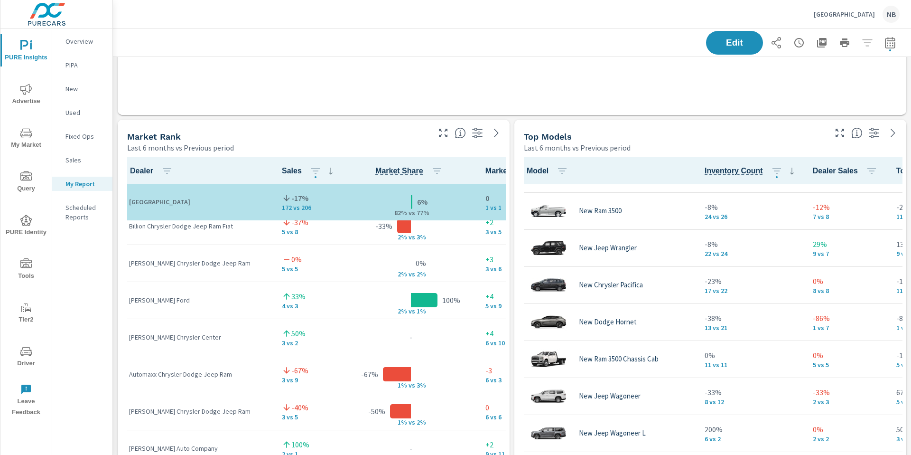
scroll to position [0, 0]
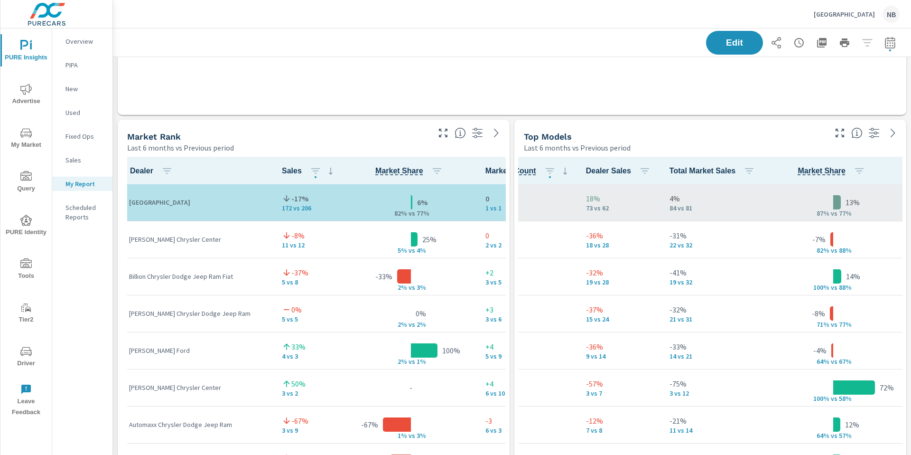
scroll to position [0, 228]
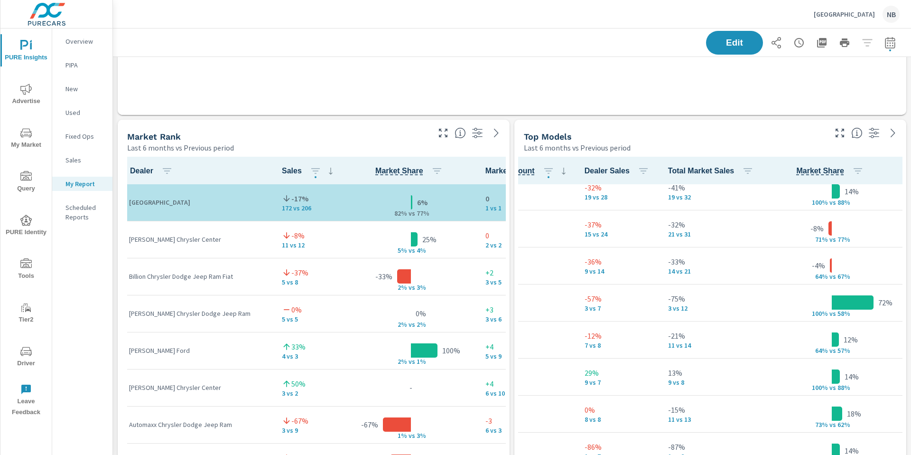
scroll to position [0, 228]
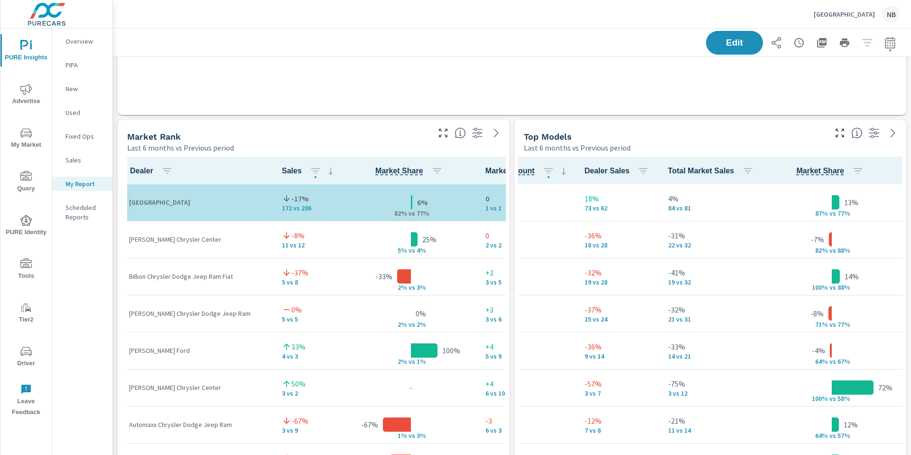
click at [689, 130] on div "Top Models Last 6 months vs Previous period" at bounding box center [671, 137] width 314 height 34
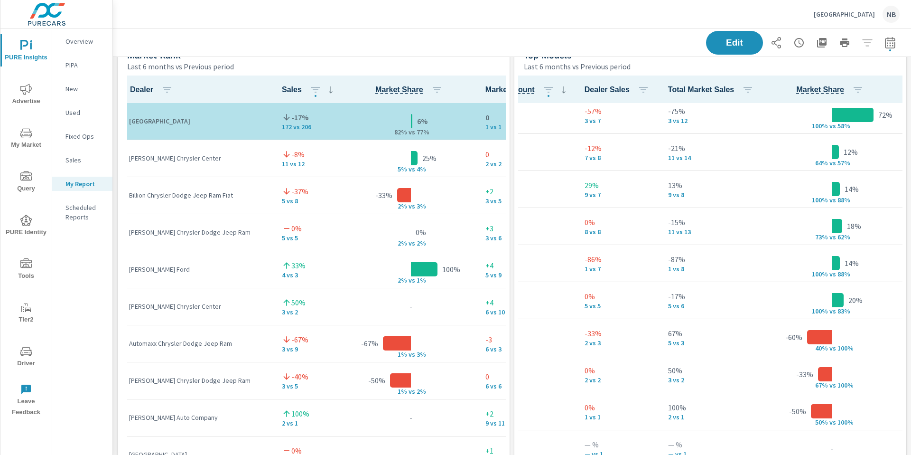
scroll to position [214, 228]
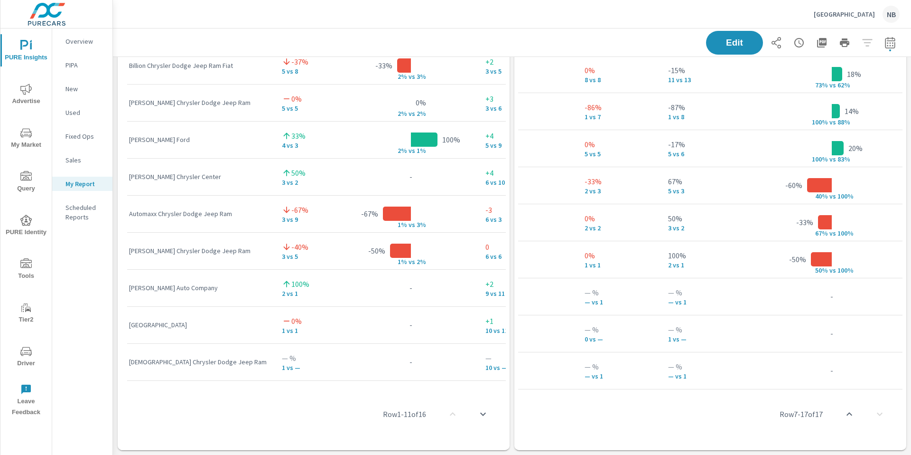
scroll to position [0, 228]
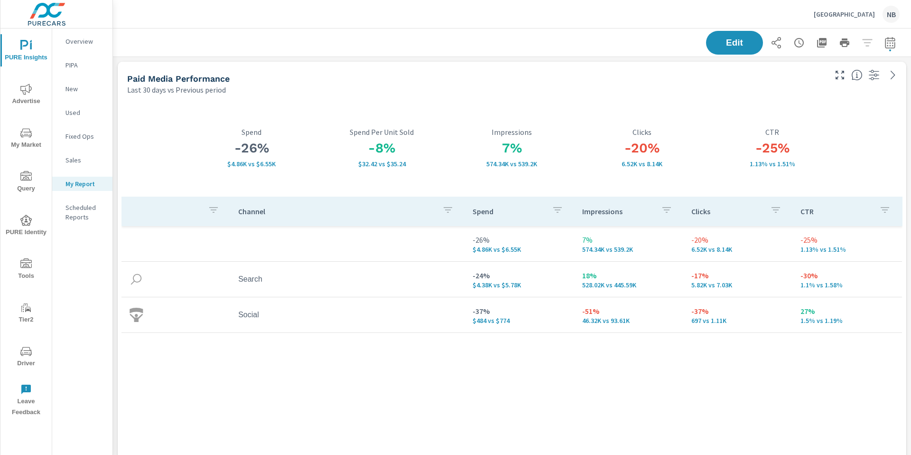
click at [24, 93] on icon "nav menu" at bounding box center [25, 89] width 11 height 11
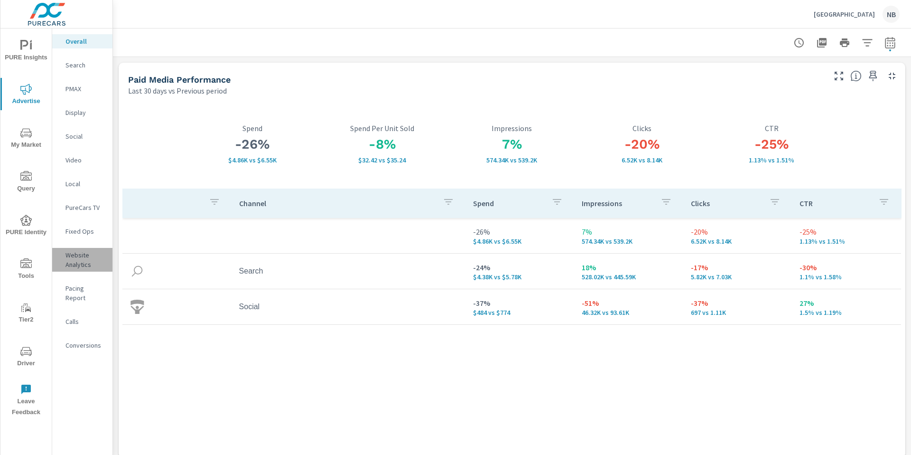
click at [84, 254] on p "Website Analytics" at bounding box center [84, 259] width 39 height 19
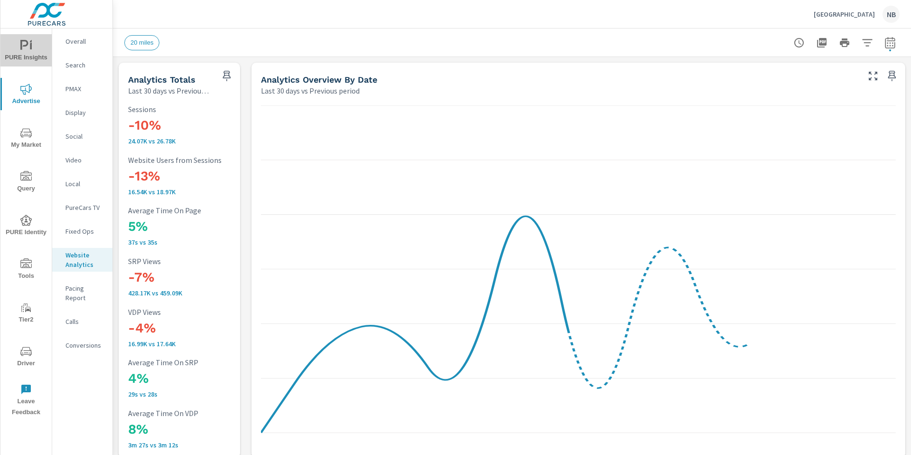
click at [36, 43] on span "PURE Insights" at bounding box center [26, 51] width 46 height 23
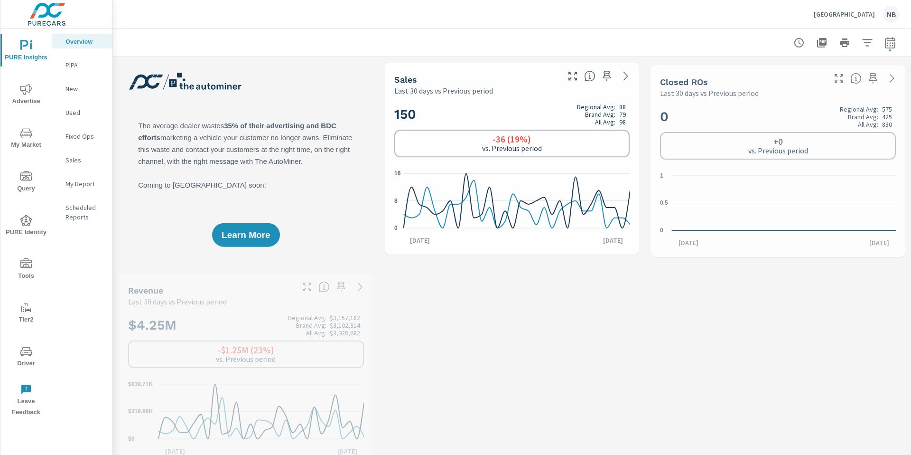
scroll to position [0, 0]
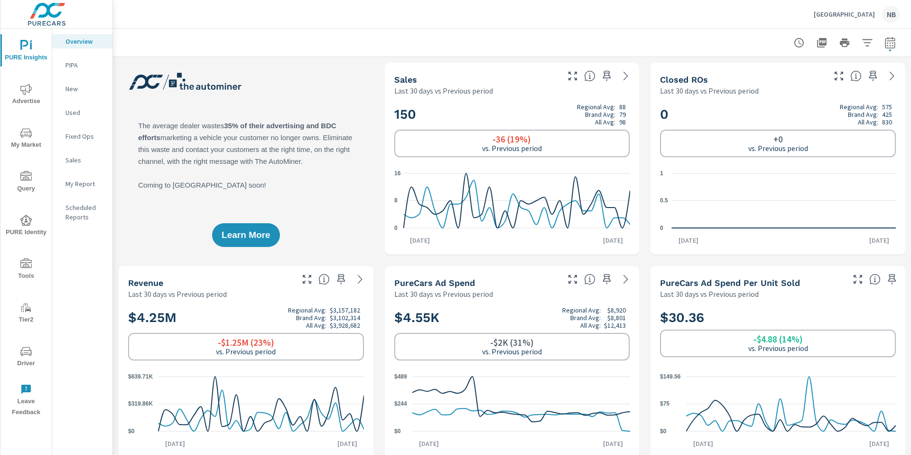
click at [74, 186] on p "My Report" at bounding box center [84, 183] width 39 height 9
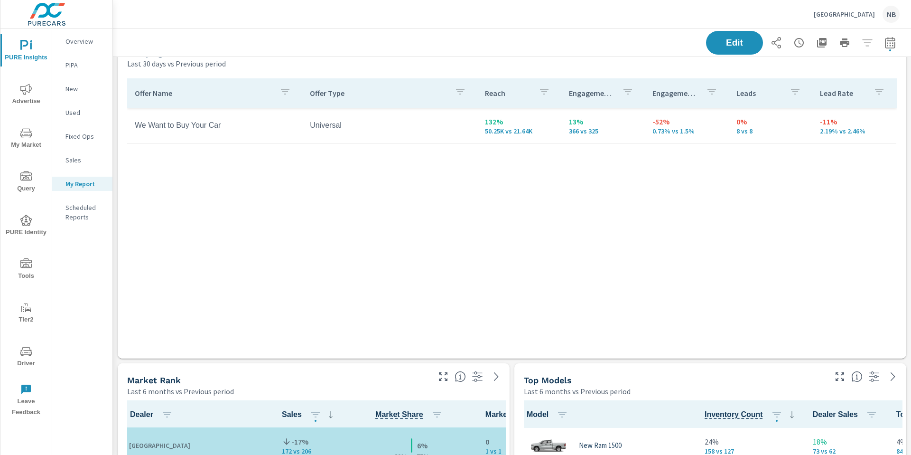
scroll to position [1315, 799]
click at [24, 97] on span "Advertise" at bounding box center [26, 95] width 46 height 23
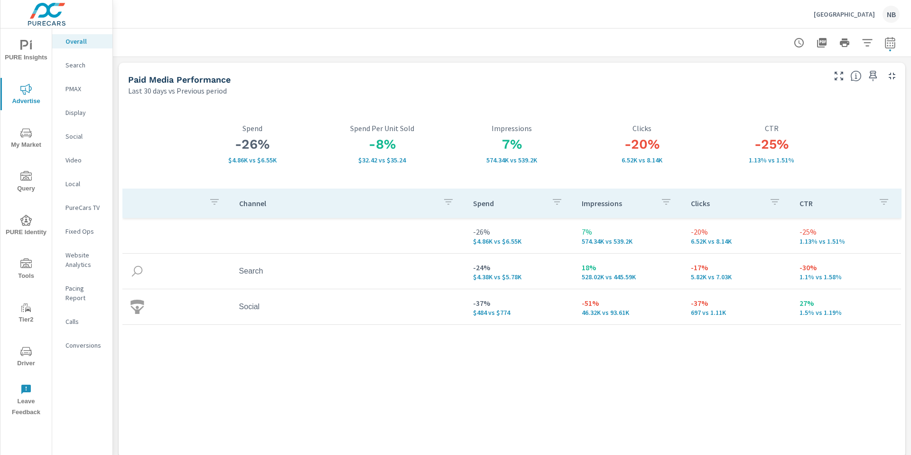
click at [75, 136] on p "Social" at bounding box center [84, 135] width 39 height 9
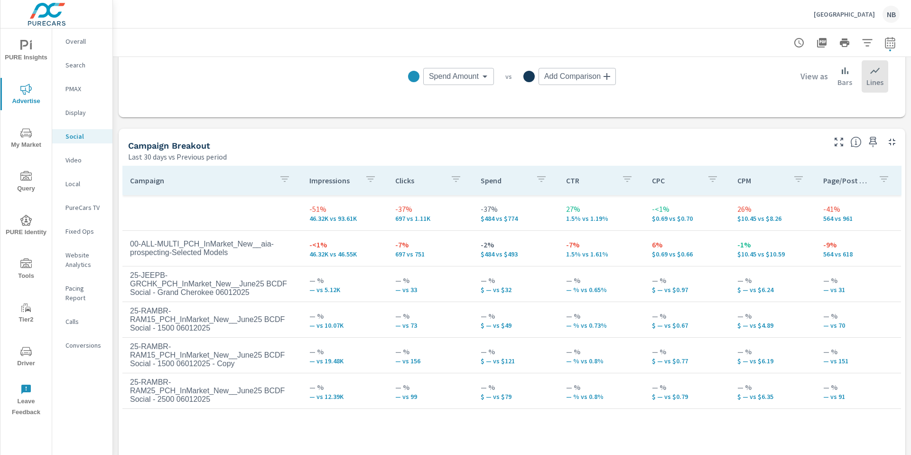
scroll to position [415, 0]
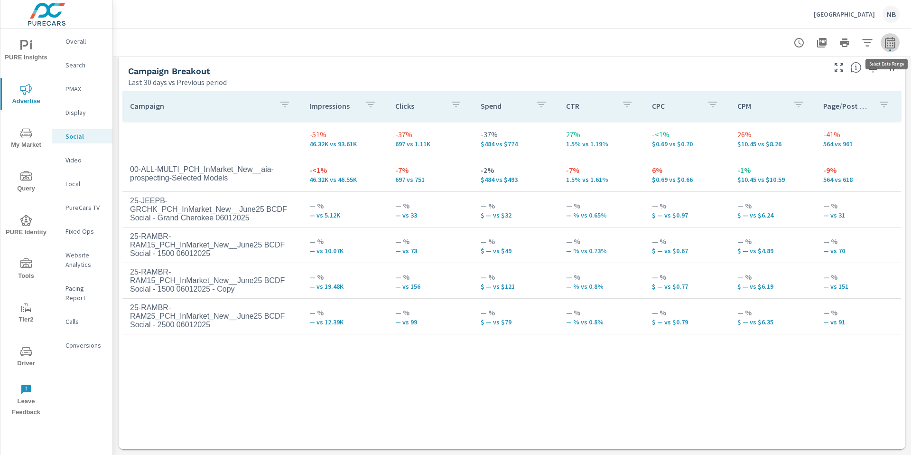
click at [893, 46] on icon "button" at bounding box center [889, 42] width 11 height 11
select select "Last 30 days"
select select "Previous period"
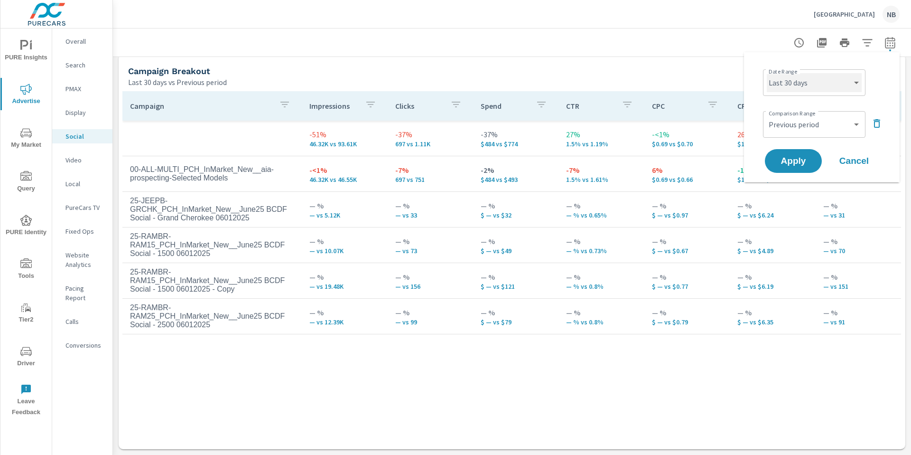
click at [790, 83] on select "Custom [DATE] Last week Last 7 days Last 14 days Last 30 days Last 45 days Last…" at bounding box center [814, 82] width 95 height 19
select select "Month to date"
click at [875, 122] on icon "button" at bounding box center [876, 123] width 11 height 11
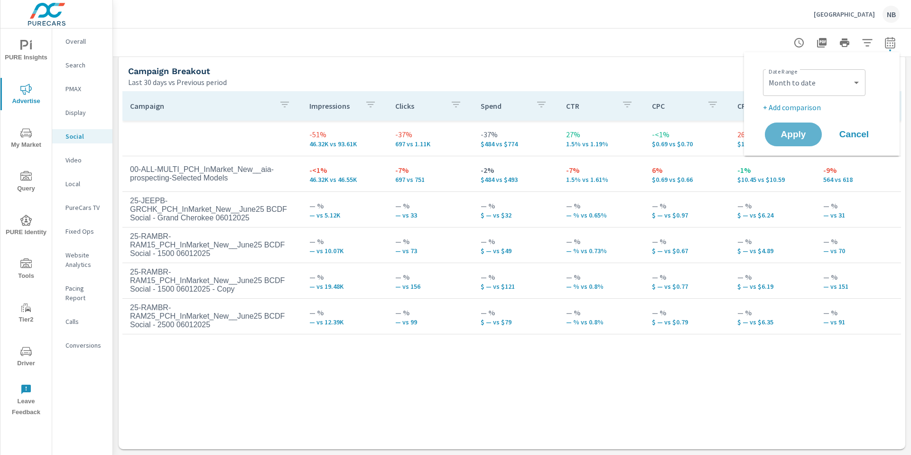
drag, startPoint x: 805, startPoint y: 137, endPoint x: 815, endPoint y: 156, distance: 21.7
click at [804, 137] on span "Apply" at bounding box center [793, 134] width 38 height 9
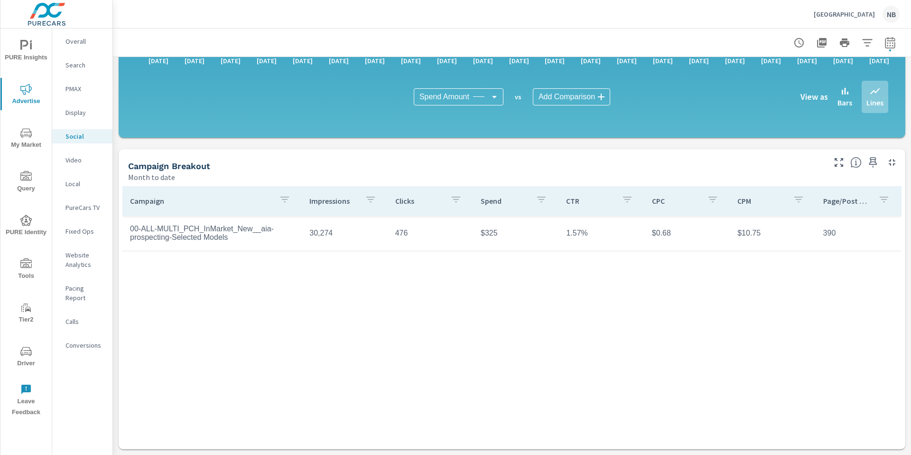
scroll to position [225, 0]
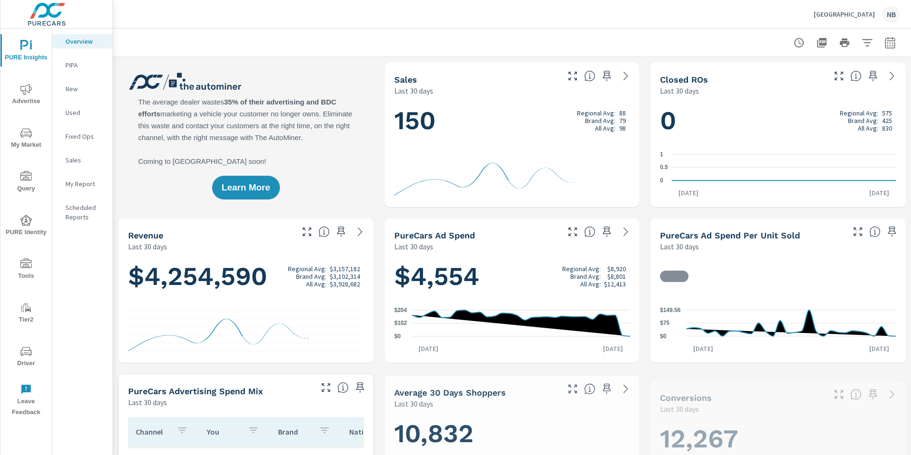
scroll to position [0, 0]
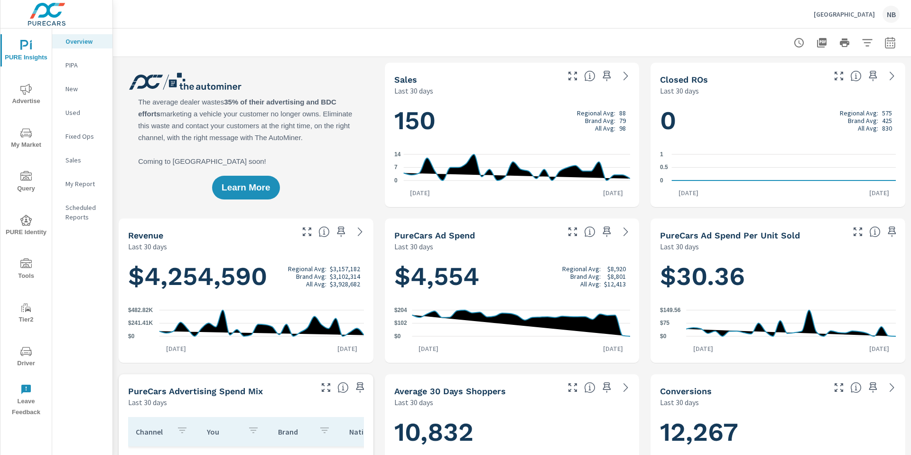
click at [22, 89] on icon "nav menu" at bounding box center [25, 89] width 11 height 11
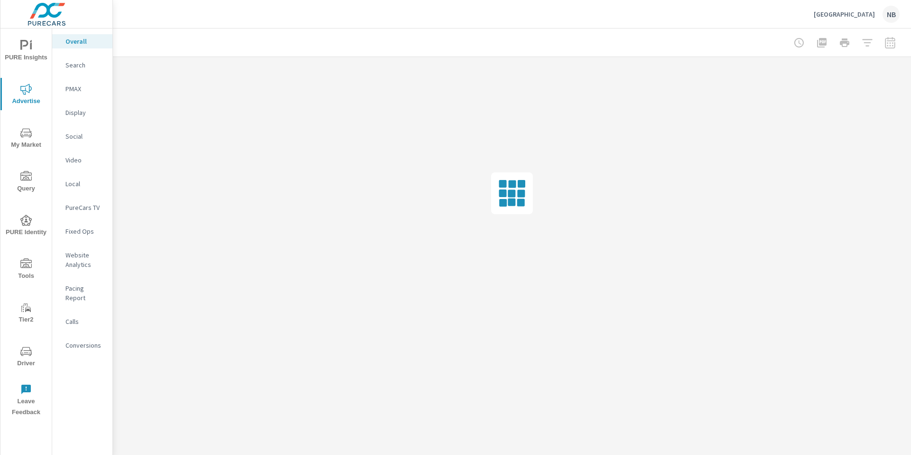
click at [77, 134] on p "Social" at bounding box center [84, 135] width 39 height 9
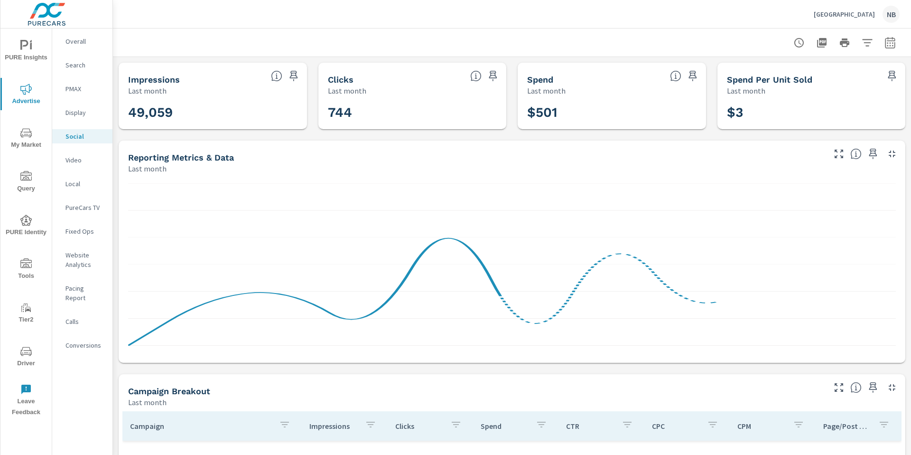
click at [886, 46] on icon "button" at bounding box center [889, 42] width 11 height 11
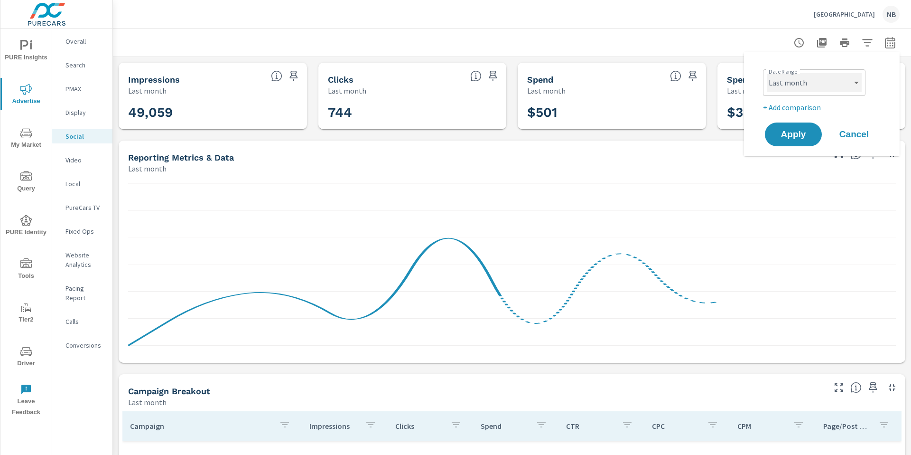
click at [813, 86] on select "Custom [DATE] Last week Last 7 days Last 14 days Last 30 days Last 45 days Last…" at bounding box center [814, 82] width 95 height 19
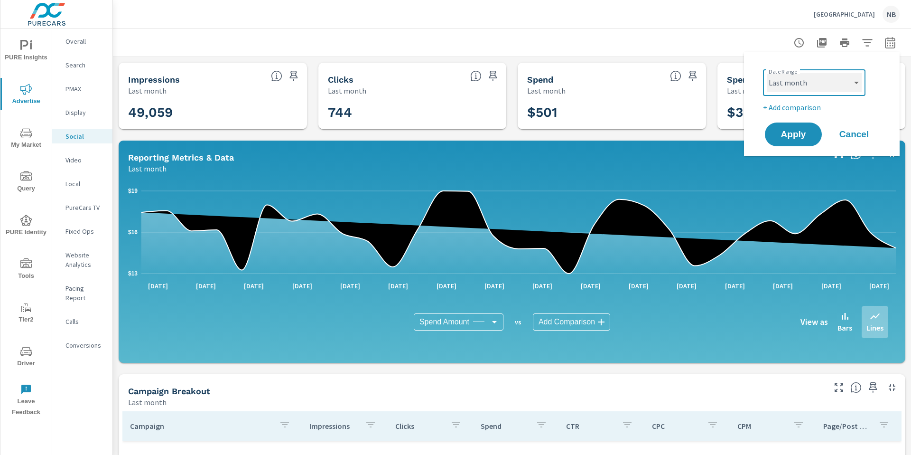
select select "Last 30 days"
click at [801, 108] on p "+ Add comparison" at bounding box center [823, 107] width 121 height 11
select select "Previous period"
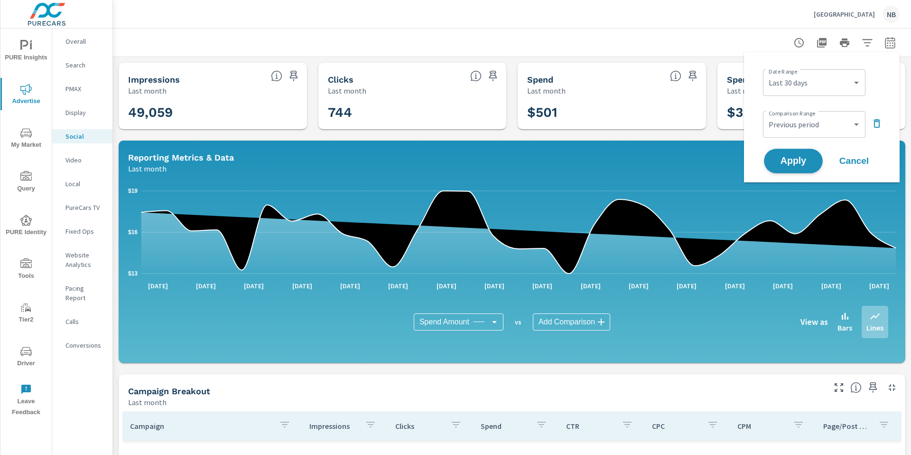
click at [797, 159] on span "Apply" at bounding box center [793, 161] width 39 height 9
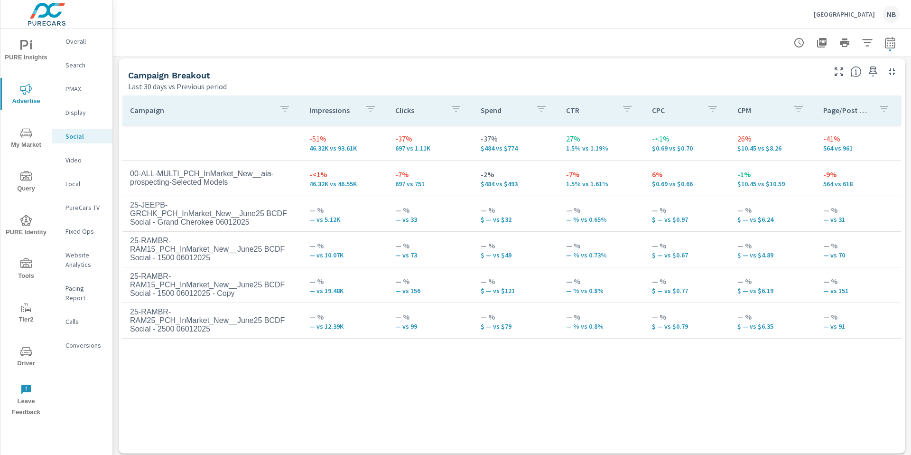
scroll to position [415, 0]
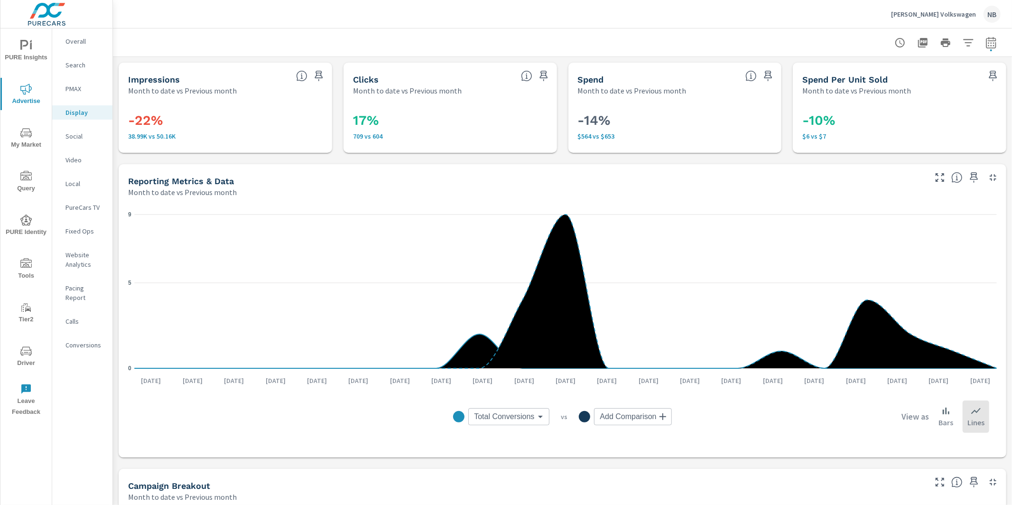
scroll to position [364, 0]
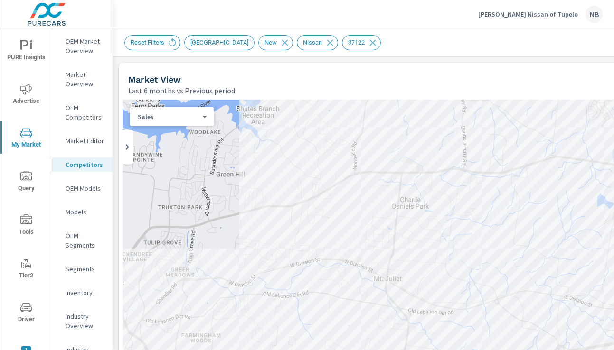
scroll to position [607, 0]
